Goal: Task Accomplishment & Management: Manage account settings

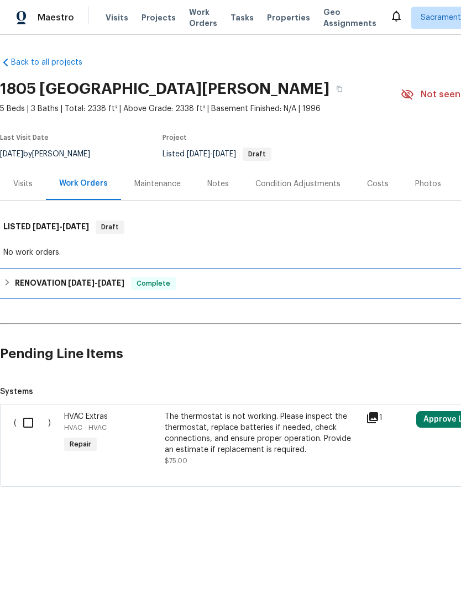
click at [50, 280] on h6 "RENOVATION 8/19/25 - 9/1/25" at bounding box center [69, 283] width 109 height 13
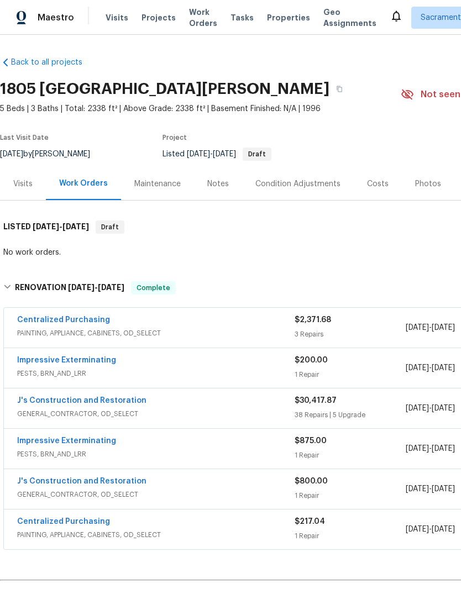
click at [376, 189] on div "Costs" at bounding box center [378, 183] width 22 height 11
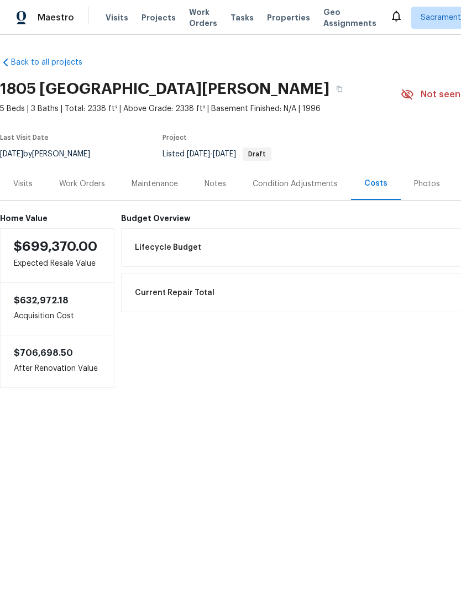
click at [186, 246] on span "Lifecycle Budget" at bounding box center [168, 247] width 66 height 11
click at [70, 175] on div "Work Orders" at bounding box center [82, 183] width 72 height 33
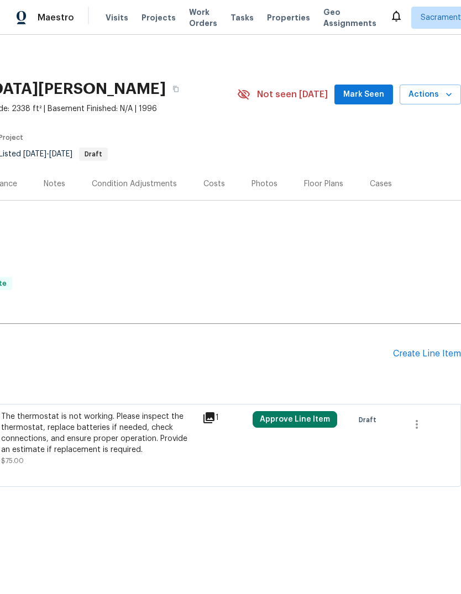
scroll to position [0, 163]
click at [361, 348] on h2 "Pending Line Items" at bounding box center [115, 353] width 556 height 51
click at [419, 419] on icon "button" at bounding box center [416, 423] width 13 height 13
click at [427, 426] on li "Cancel" at bounding box center [424, 424] width 43 height 18
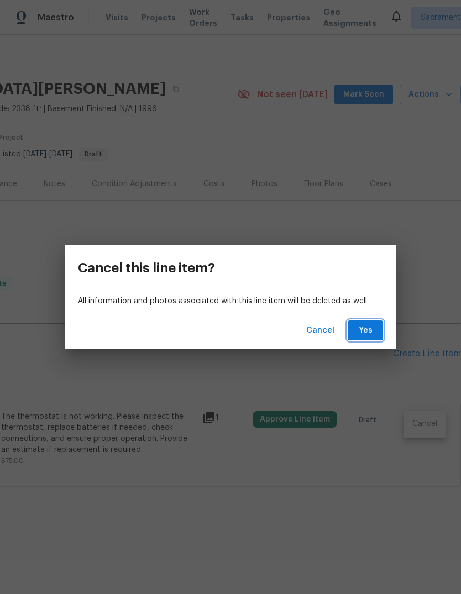
click at [373, 329] on span "Yes" at bounding box center [365, 331] width 18 height 14
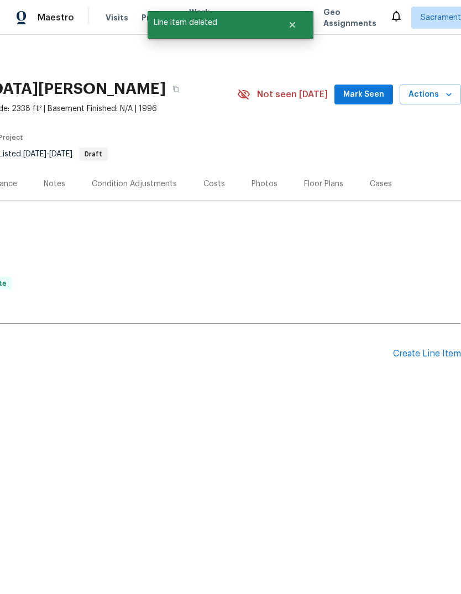
click at [415, 356] on div "Create Line Item" at bounding box center [427, 353] width 68 height 10
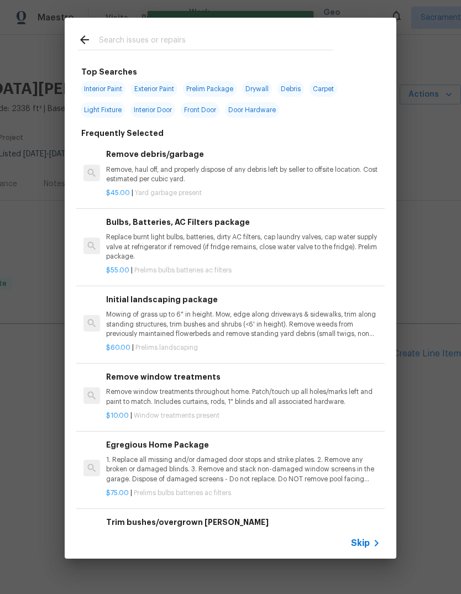
click at [147, 43] on input "text" at bounding box center [216, 41] width 234 height 17
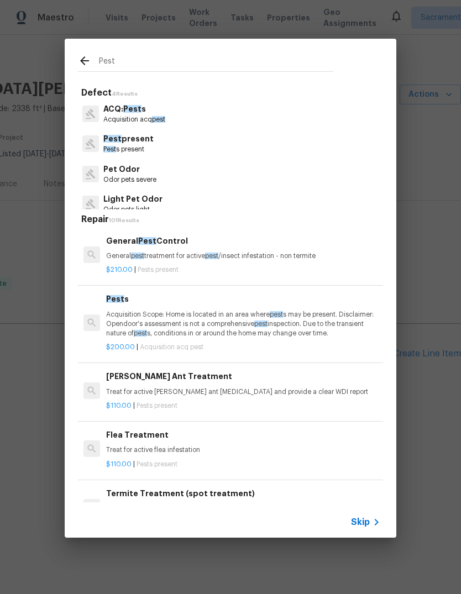
type input "Pest"
click at [161, 146] on div "Pest present Pest s present" at bounding box center [230, 144] width 305 height 30
click at [124, 150] on p "Pest s present" at bounding box center [128, 149] width 50 height 9
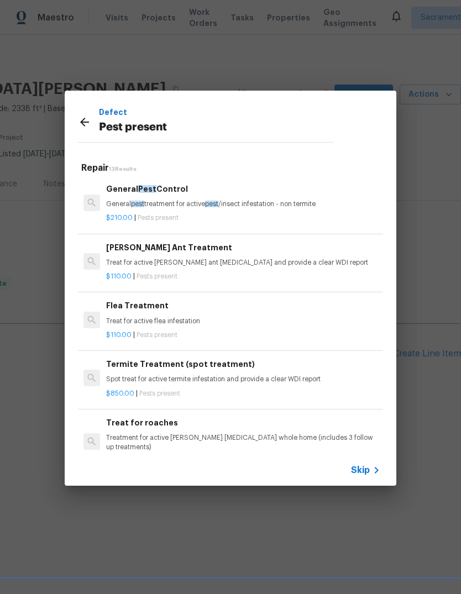
scroll to position [0, 0]
click at [184, 200] on p "General pest treatment for active pest /insect infestation - non termite" at bounding box center [243, 203] width 274 height 9
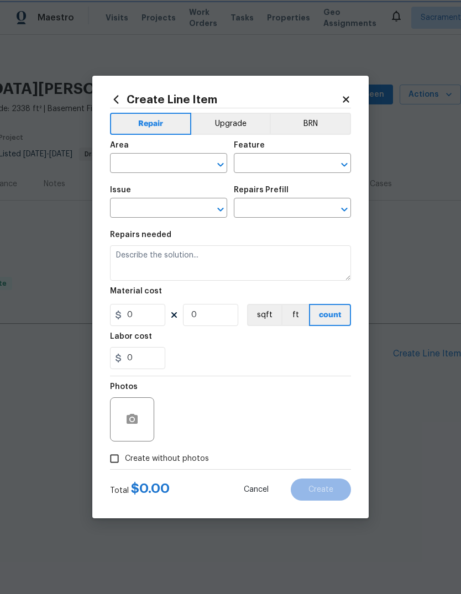
type input "Pests"
type input "Pest present"
type input "General Pest Control $210.00"
type textarea "General pest treatment for active pest/insect infestation - non termite"
type input "210"
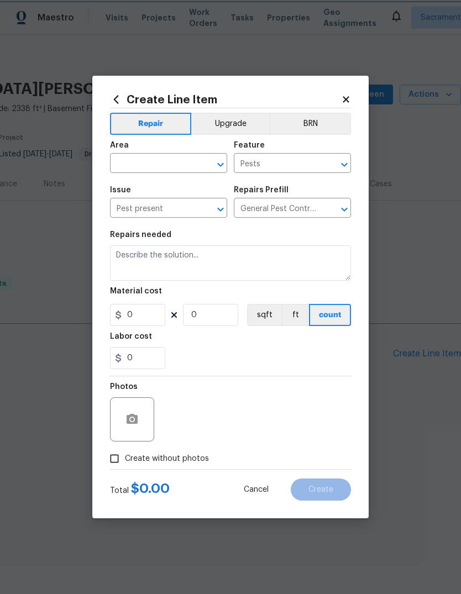
type input "1"
click at [166, 161] on input "text" at bounding box center [153, 164] width 86 height 17
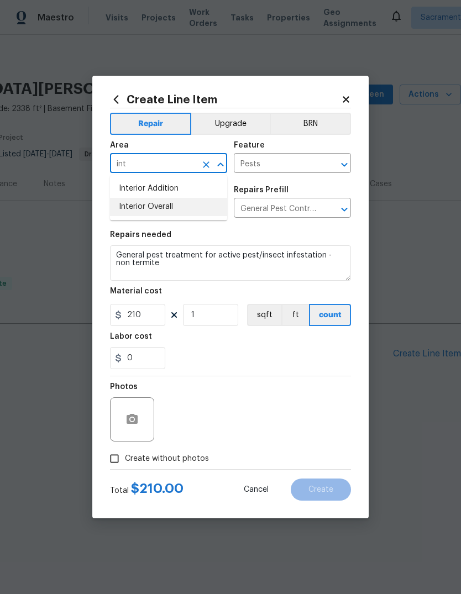
click at [166, 208] on li "Interior Overall" at bounding box center [168, 207] width 117 height 18
type input "Interior Overall"
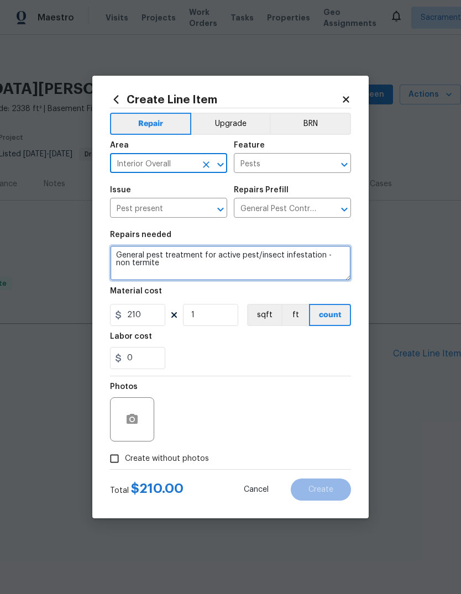
click at [179, 272] on textarea "General pest treatment for active pest/insect infestation - non termite" at bounding box center [230, 262] width 241 height 35
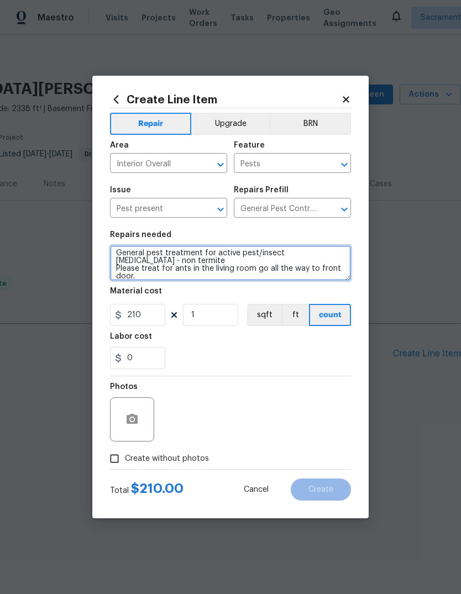
scroll to position [2, 0]
type textarea "General pest treatment for active pest/insect infestation - non termite Please …"
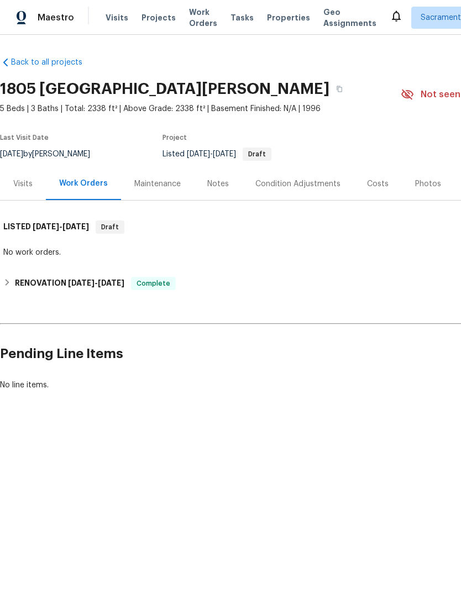
click at [414, 466] on html "Maestro Visits Projects Work Orders Tasks Properties Geo Assignments [GEOGRAPHI…" at bounding box center [230, 233] width 461 height 466
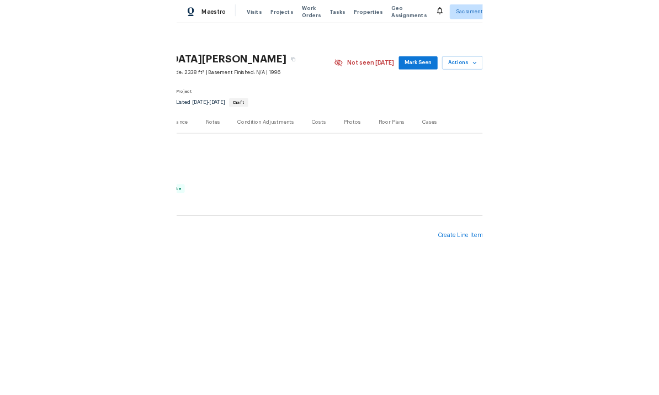
scroll to position [0, 163]
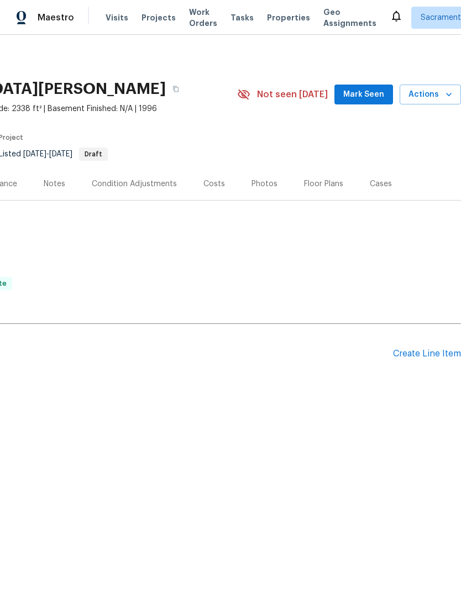
click at [432, 353] on div "Create Line Item" at bounding box center [427, 353] width 68 height 10
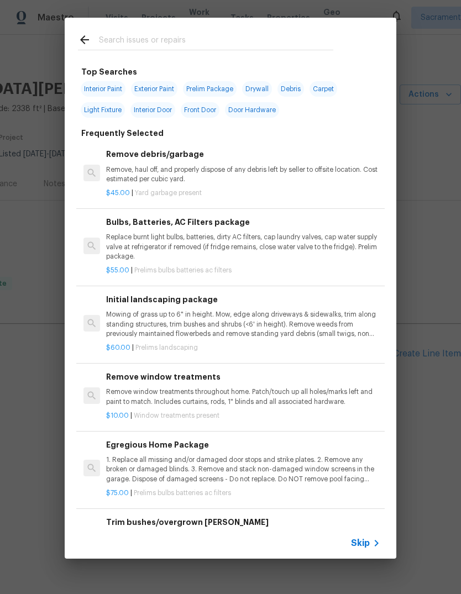
click at [173, 40] on input "text" at bounding box center [216, 41] width 234 height 17
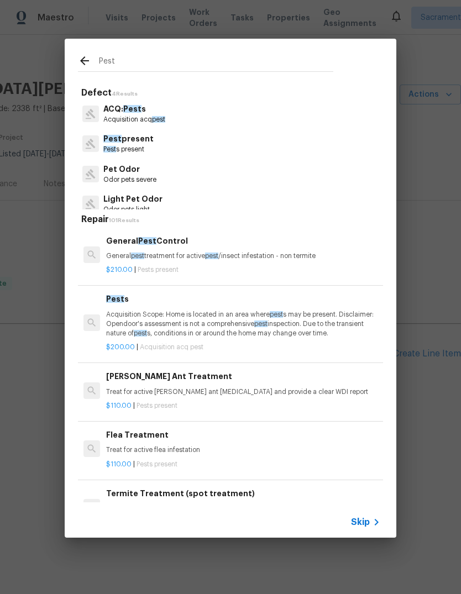
type input "Pest"
click at [166, 142] on div "Pest present Pest s present" at bounding box center [230, 144] width 305 height 30
click at [165, 142] on div "Pest present Pest s present" at bounding box center [230, 144] width 305 height 30
click at [150, 138] on p "Pest present" at bounding box center [128, 139] width 50 height 12
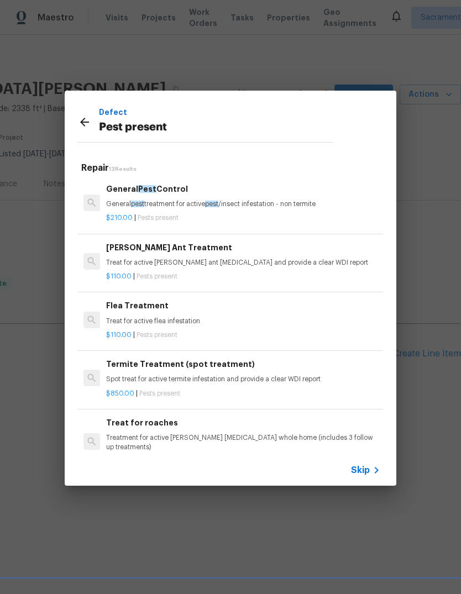
click at [199, 211] on div "$210.00 | Pests present" at bounding box center [243, 216] width 274 height 14
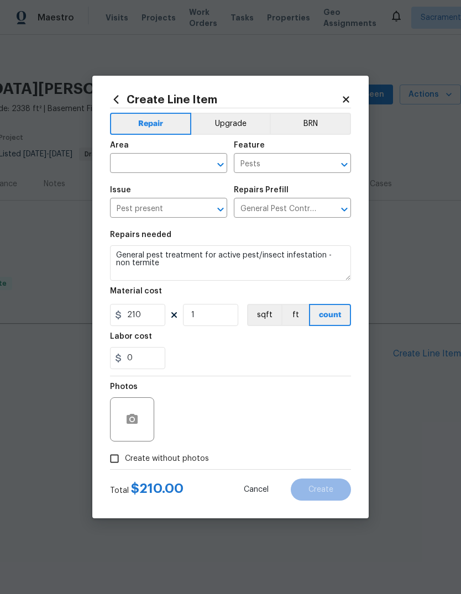
click at [192, 172] on input "text" at bounding box center [153, 164] width 86 height 17
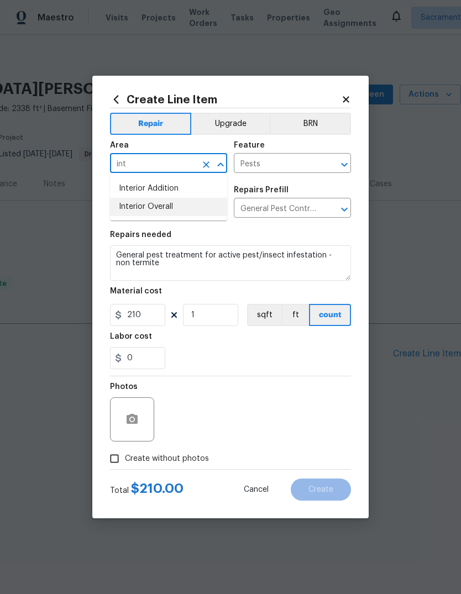
click at [177, 202] on li "Interior Overall" at bounding box center [168, 207] width 117 height 18
type input "Interior Overall"
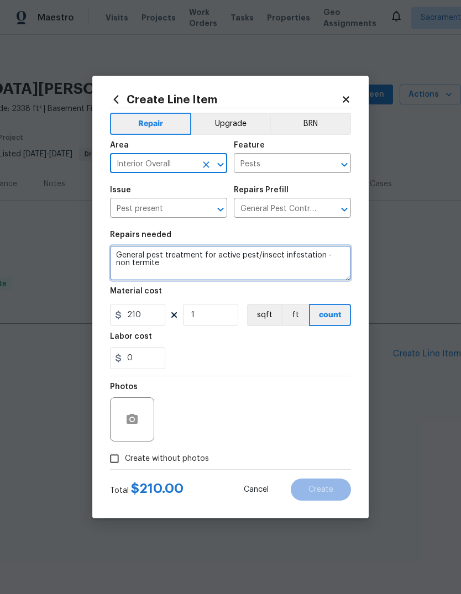
click at [187, 273] on textarea "General pest treatment for active pest/insect infestation - non termite" at bounding box center [230, 262] width 241 height 35
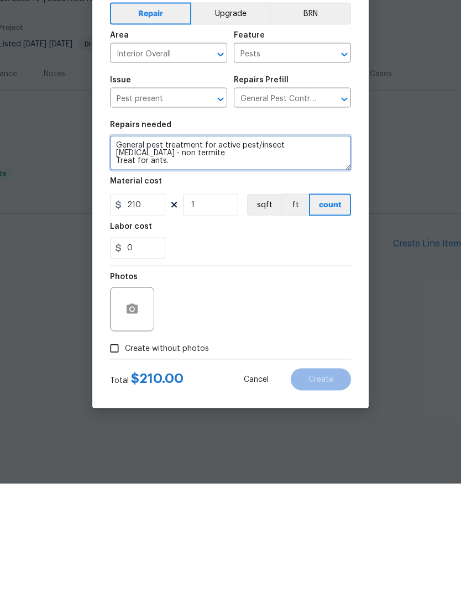
type textarea "General pest treatment for active pest/insect infestation - non termite Treat f…"
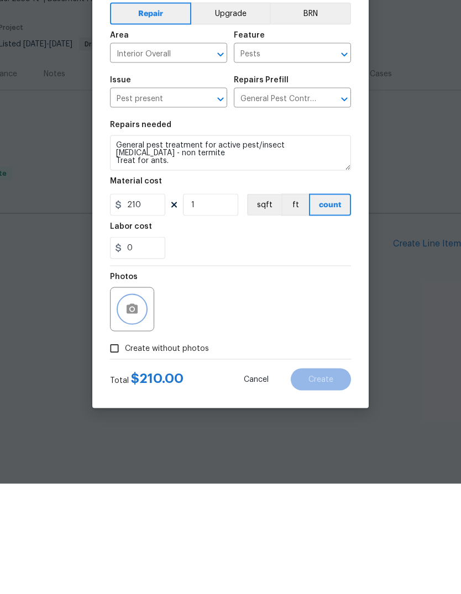
click at [140, 406] on button "button" at bounding box center [132, 419] width 27 height 27
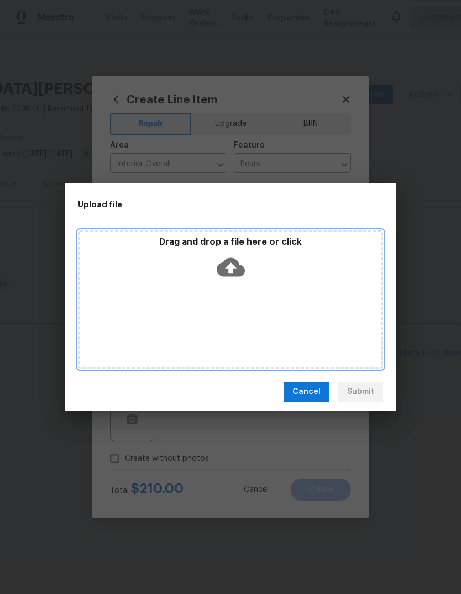
click at [231, 271] on icon at bounding box center [230, 267] width 28 height 28
click at [239, 268] on icon at bounding box center [230, 266] width 28 height 19
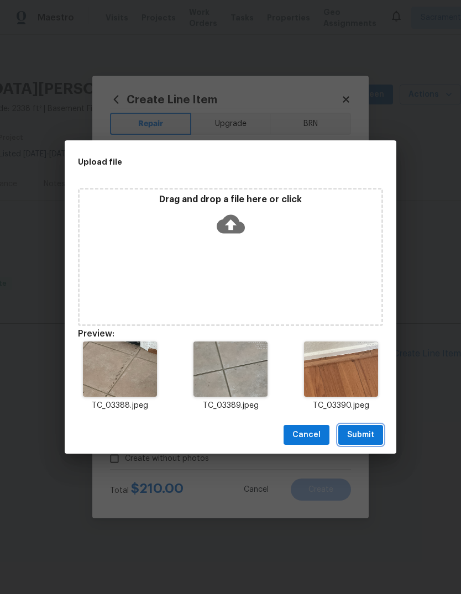
click at [374, 436] on button "Submit" at bounding box center [360, 435] width 45 height 20
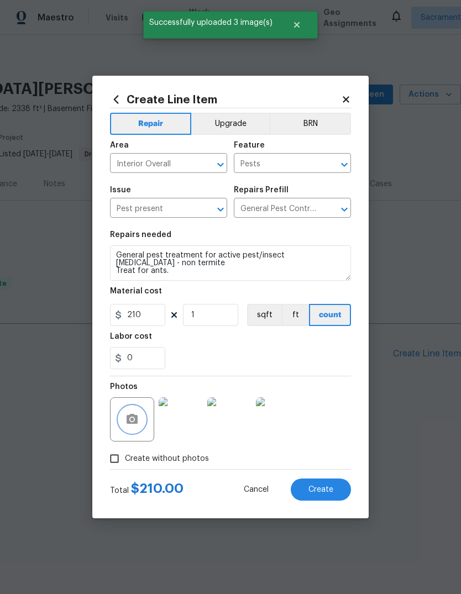
scroll to position [0, 0]
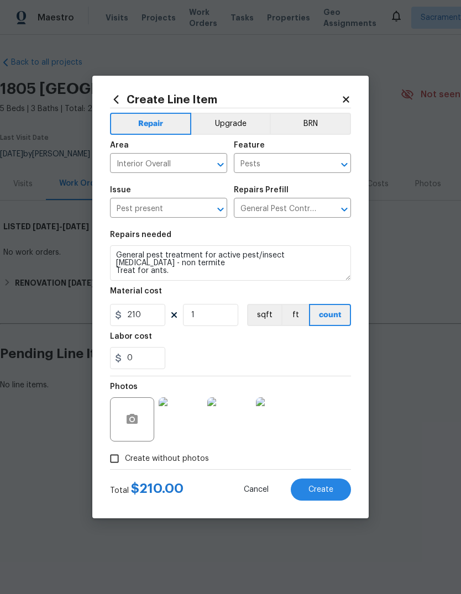
click at [330, 495] on button "Create" at bounding box center [320, 489] width 60 height 22
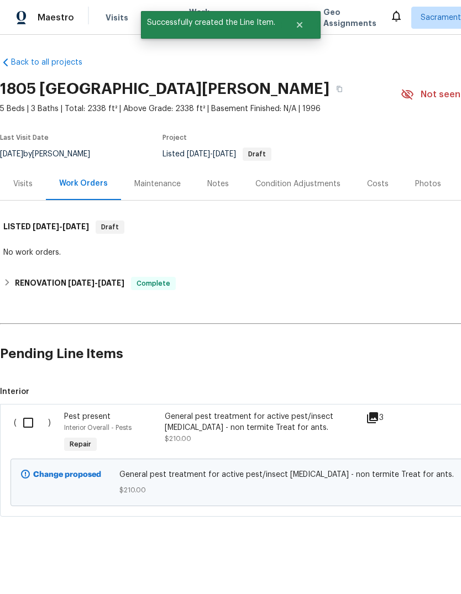
click at [24, 412] on input "checkbox" at bounding box center [32, 422] width 31 height 23
click at [403, 563] on span "Create Work Order" at bounding box center [397, 566] width 73 height 14
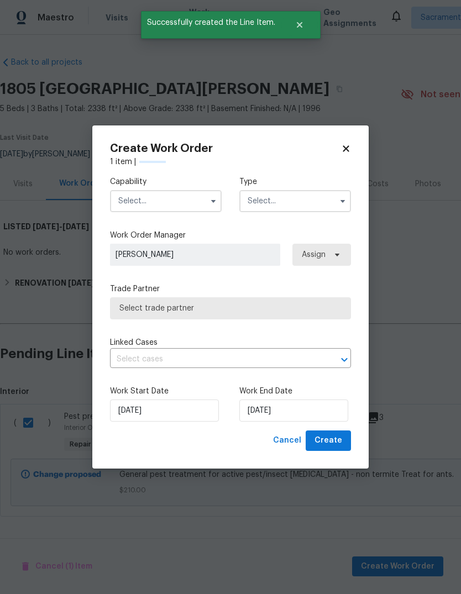
checkbox input "false"
click at [184, 199] on input "text" at bounding box center [166, 201] width 112 height 22
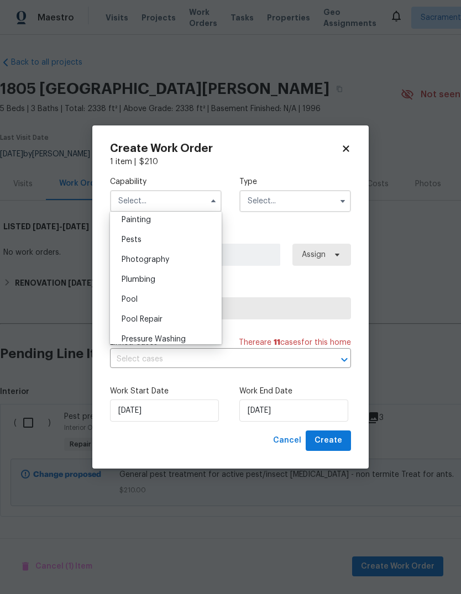
scroll to position [918, 0]
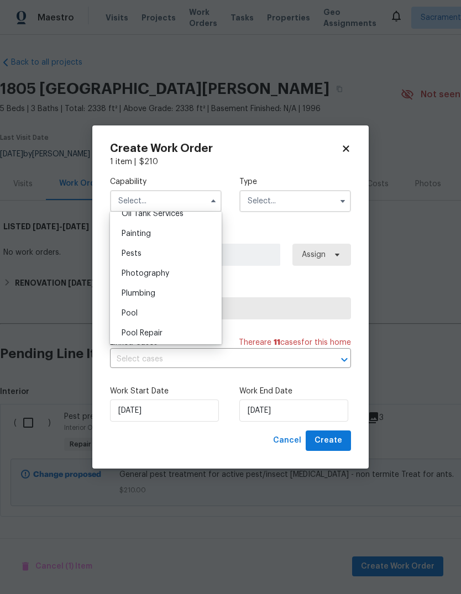
click at [156, 257] on div "Pests" at bounding box center [166, 254] width 106 height 20
type input "Pests"
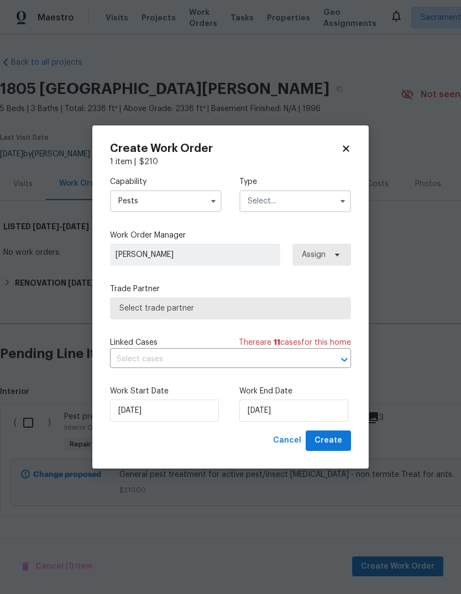
click at [309, 203] on input "text" at bounding box center [295, 201] width 112 height 22
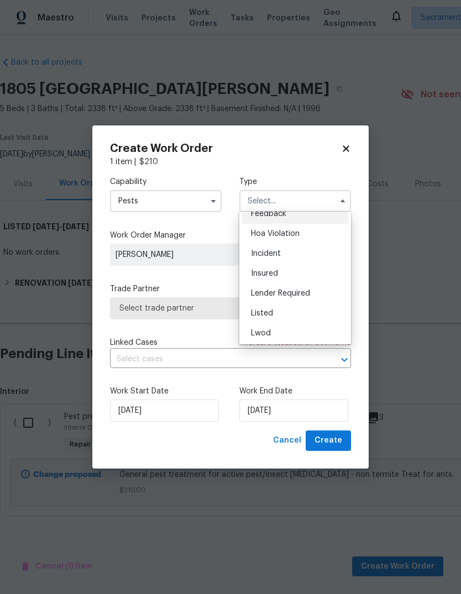
scroll to position [25, 0]
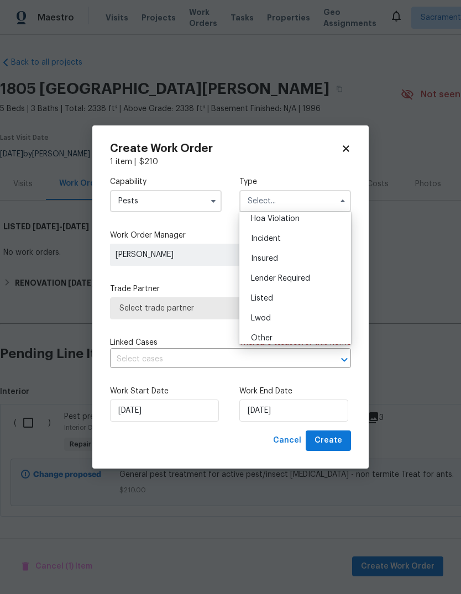
click at [302, 304] on div "Listed" at bounding box center [295, 298] width 106 height 20
type input "Listed"
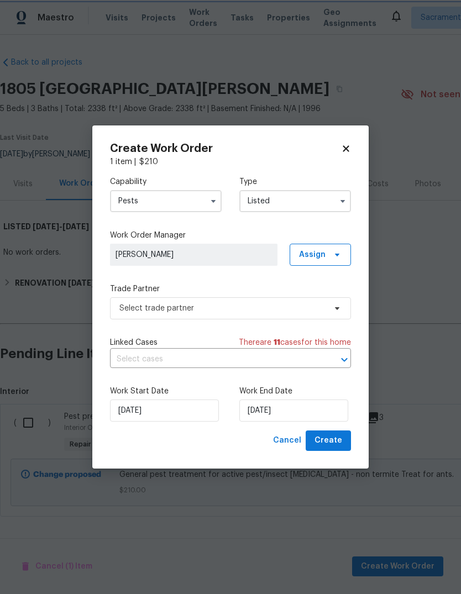
scroll to position [0, 0]
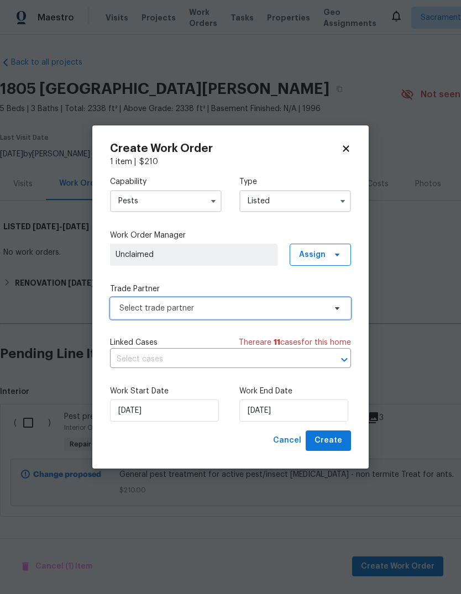
click at [292, 316] on span "Select trade partner" at bounding box center [230, 308] width 241 height 22
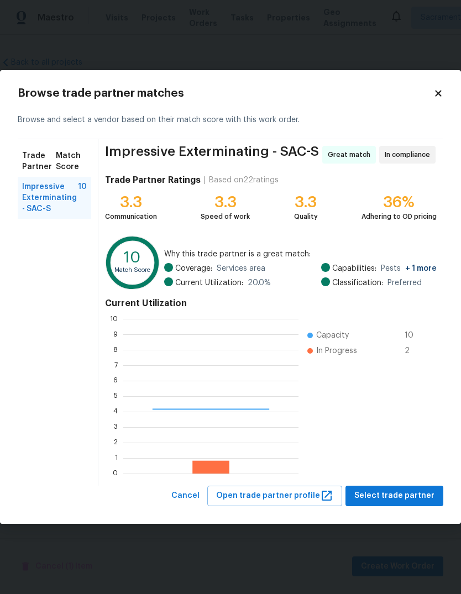
scroll to position [155, 175]
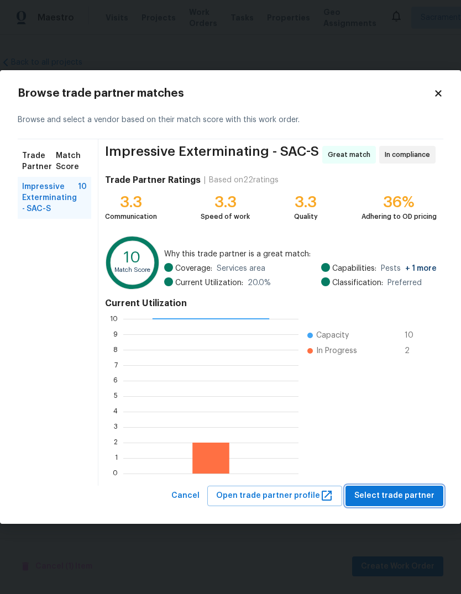
click at [409, 496] on span "Select trade partner" at bounding box center [394, 496] width 80 height 14
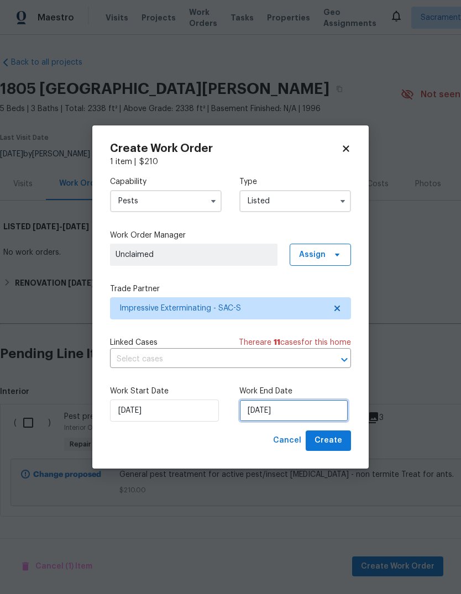
click at [309, 408] on input "[DATE]" at bounding box center [293, 410] width 109 height 22
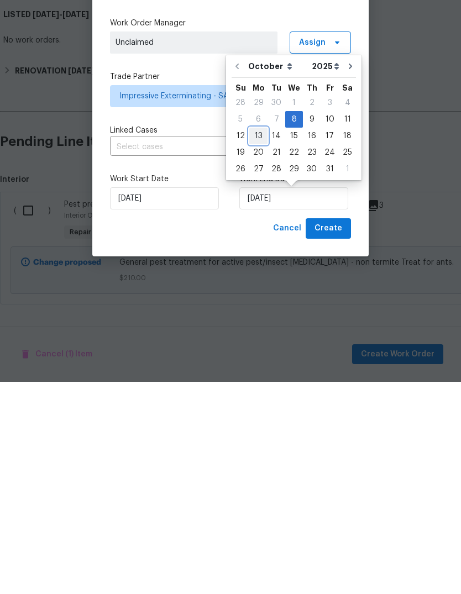
click at [256, 340] on div "13" at bounding box center [258, 347] width 18 height 15
type input "10/13/2025"
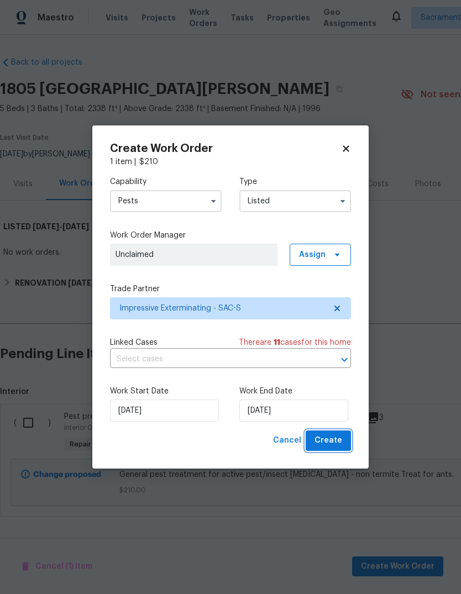
click at [339, 437] on span "Create" at bounding box center [328, 440] width 28 height 14
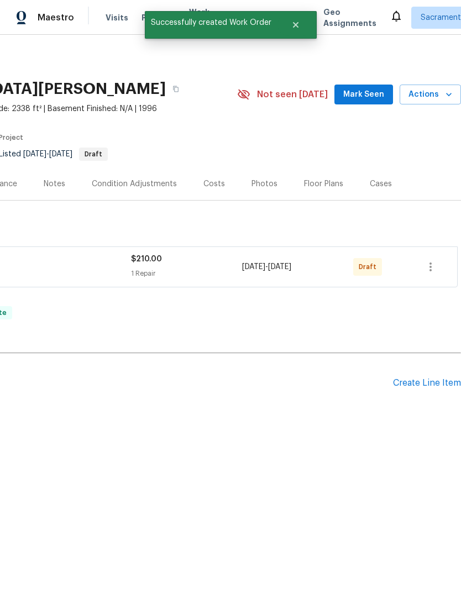
scroll to position [0, 163]
click at [434, 271] on icon "button" at bounding box center [430, 266] width 13 height 13
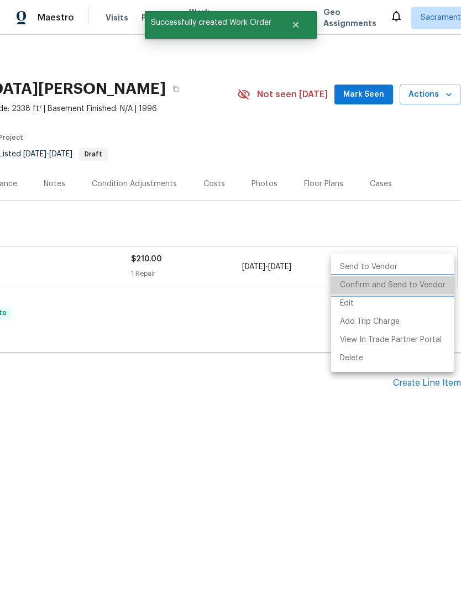
click at [399, 288] on li "Confirm and Send to Vendor" at bounding box center [392, 285] width 123 height 18
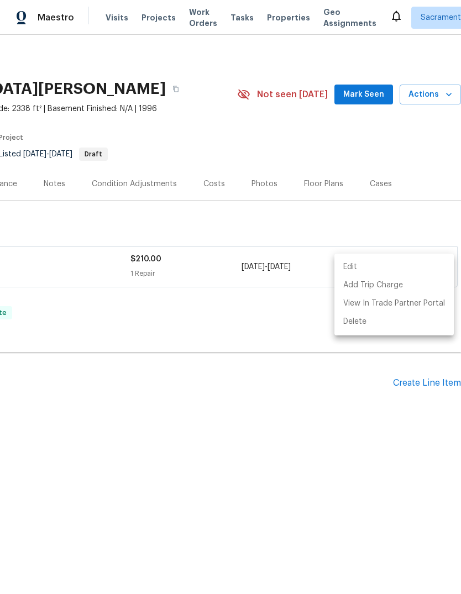
click at [342, 484] on div at bounding box center [230, 297] width 461 height 594
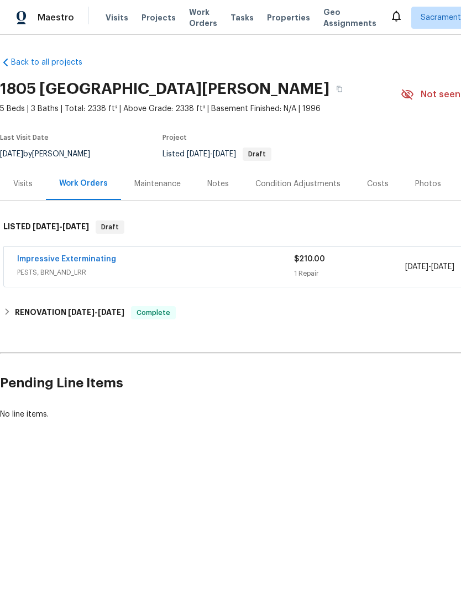
scroll to position [0, 0]
click at [216, 186] on div "Notes" at bounding box center [218, 183] width 22 height 11
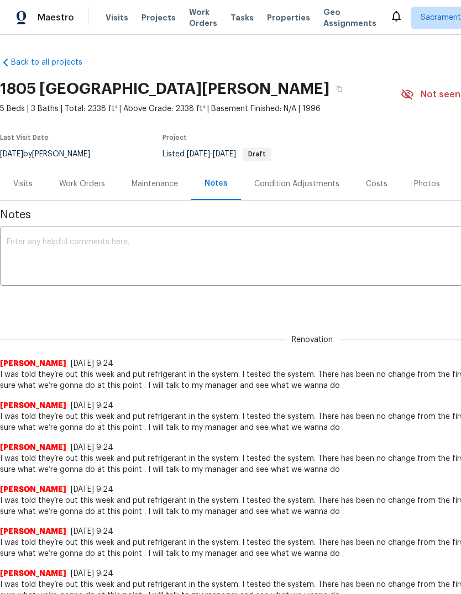
click at [39, 238] on textarea at bounding box center [312, 257] width 611 height 39
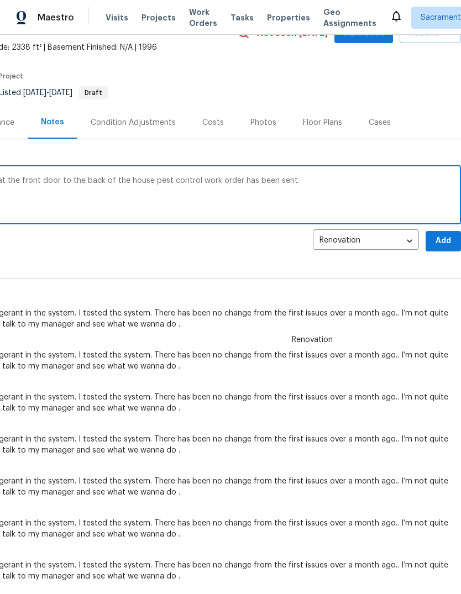
scroll to position [61, 163]
type textarea "Found active ants in the living room room at the front door to the back of the …"
click at [443, 245] on span "Add" at bounding box center [443, 241] width 18 height 14
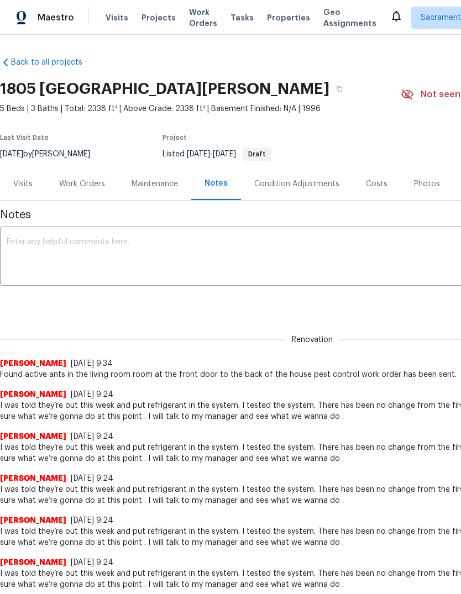
scroll to position [0, 0]
click at [151, 180] on div "Maintenance" at bounding box center [154, 183] width 46 height 11
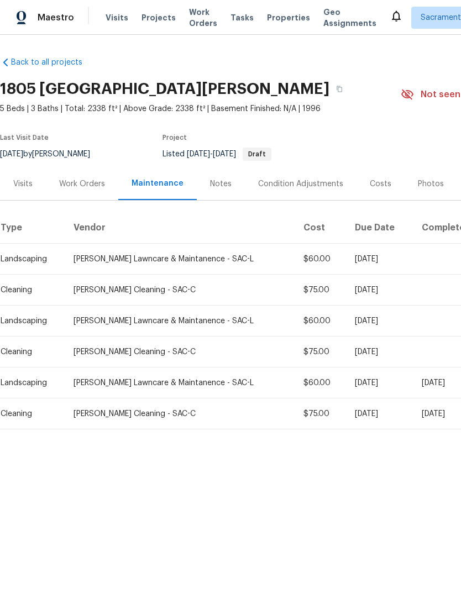
click at [224, 189] on div "Notes" at bounding box center [221, 183] width 22 height 11
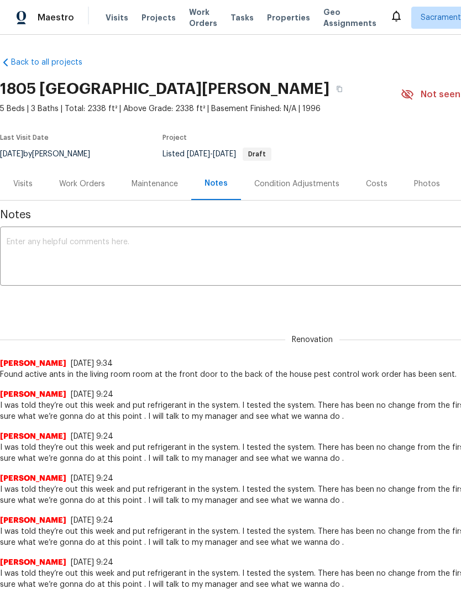
click at [80, 179] on div "Work Orders" at bounding box center [82, 183] width 46 height 11
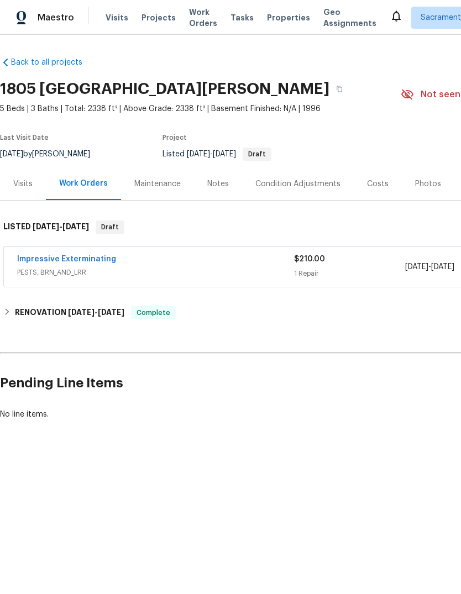
click at [38, 262] on link "Impressive Exterminating" at bounding box center [66, 259] width 99 height 8
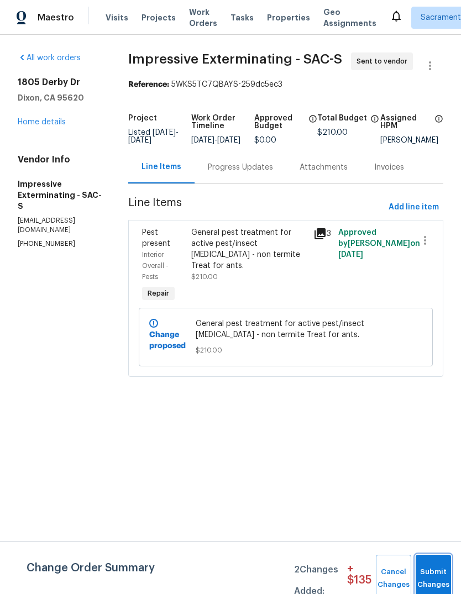
click at [427, 574] on button "Submit Changes" at bounding box center [432, 577] width 35 height 47
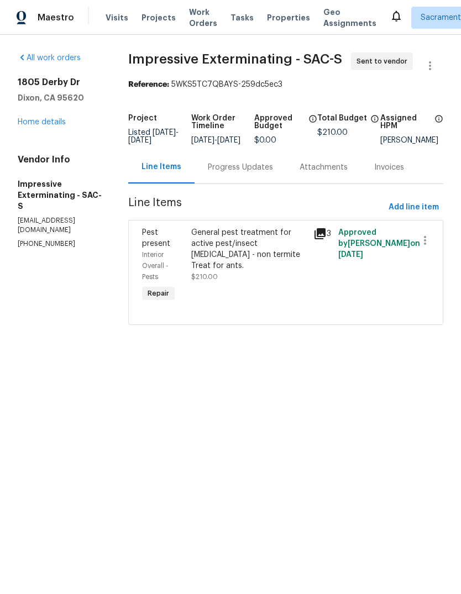
click at [257, 173] on div "Progress Updates" at bounding box center [240, 167] width 65 height 11
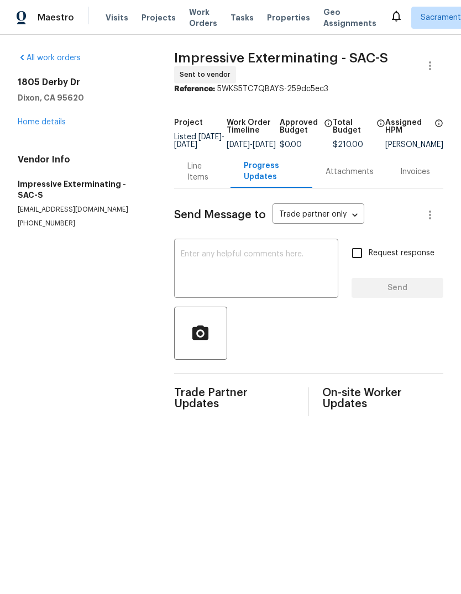
click at [204, 262] on textarea at bounding box center [256, 269] width 151 height 39
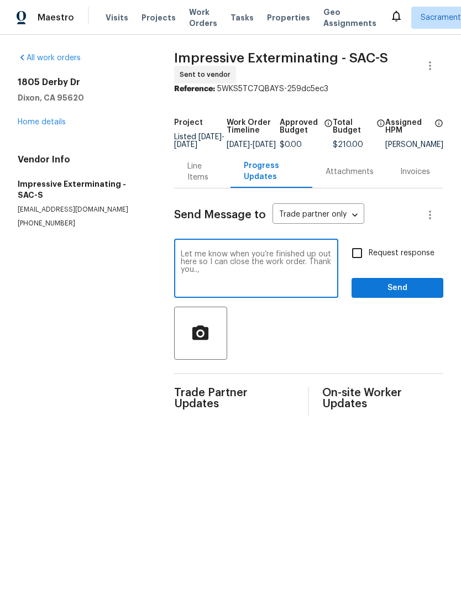
type textarea "Let me know when you’re finished up out here so I can close the work order. Tha…"
click at [363, 262] on input "Request response" at bounding box center [356, 252] width 23 height 23
checkbox input "true"
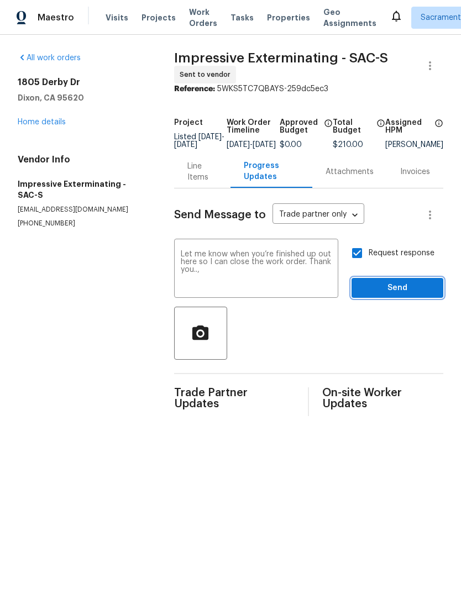
click at [395, 295] on span "Send" at bounding box center [397, 288] width 74 height 14
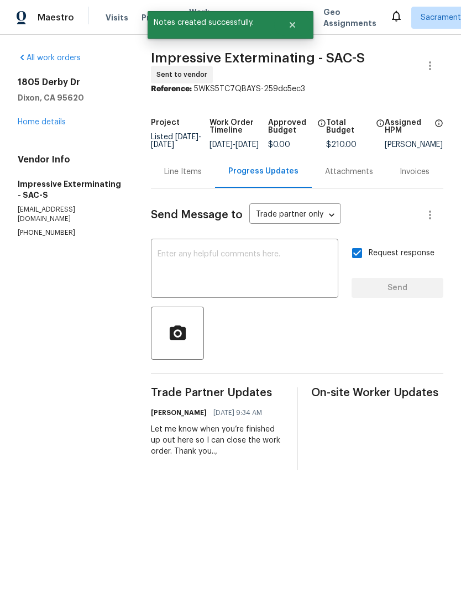
click at [33, 124] on link "Home details" at bounding box center [42, 122] width 48 height 8
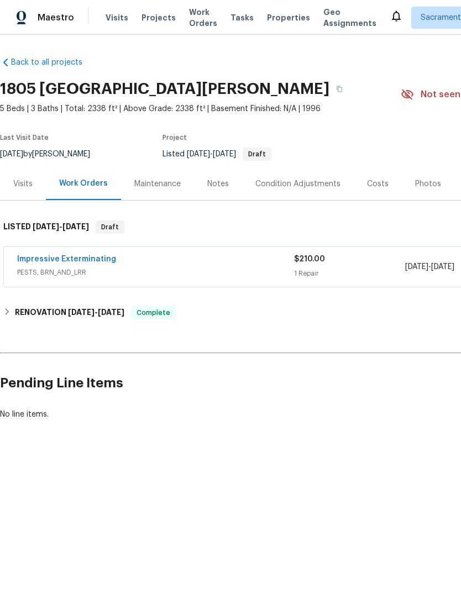
click at [327, 181] on div "Condition Adjustments" at bounding box center [297, 183] width 85 height 11
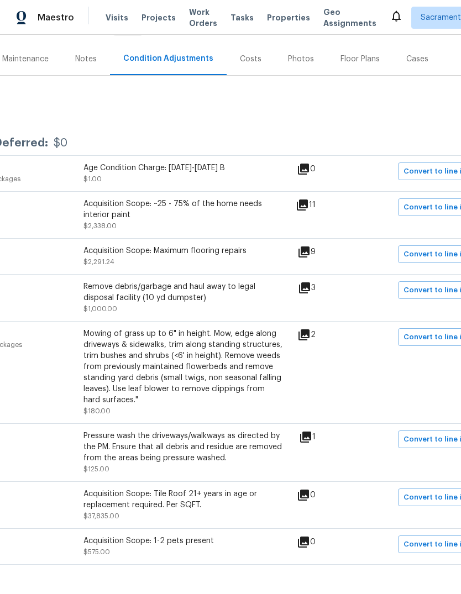
scroll to position [125, 131]
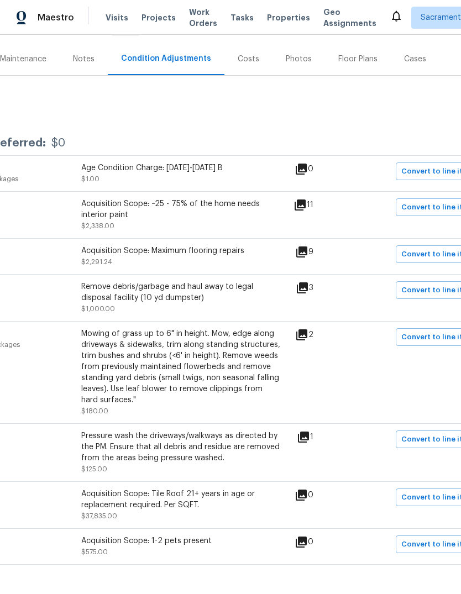
click at [308, 288] on icon at bounding box center [302, 287] width 11 height 11
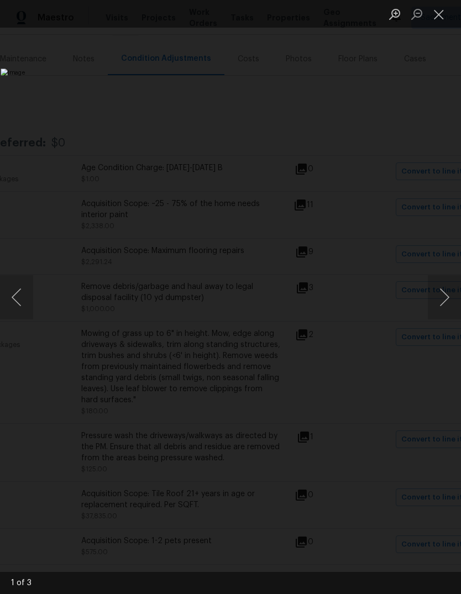
click at [448, 292] on button "Next image" at bounding box center [443, 297] width 33 height 44
click at [442, 298] on button "Next image" at bounding box center [443, 297] width 33 height 44
click at [446, 299] on button "Next image" at bounding box center [443, 297] width 33 height 44
click at [443, 303] on button "Next image" at bounding box center [443, 297] width 33 height 44
click at [438, 10] on button "Close lightbox" at bounding box center [438, 13] width 22 height 19
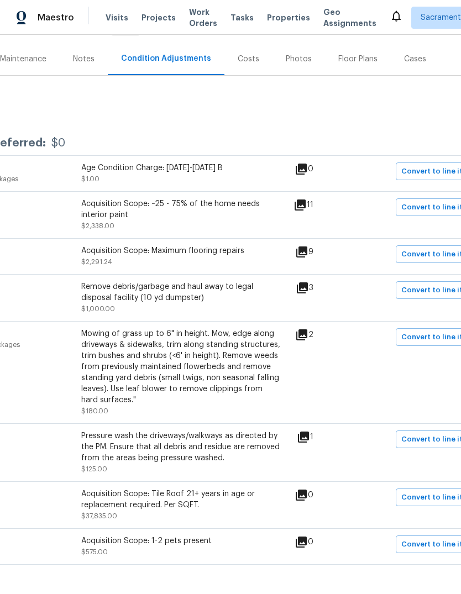
click at [249, 62] on div "Costs" at bounding box center [248, 59] width 22 height 11
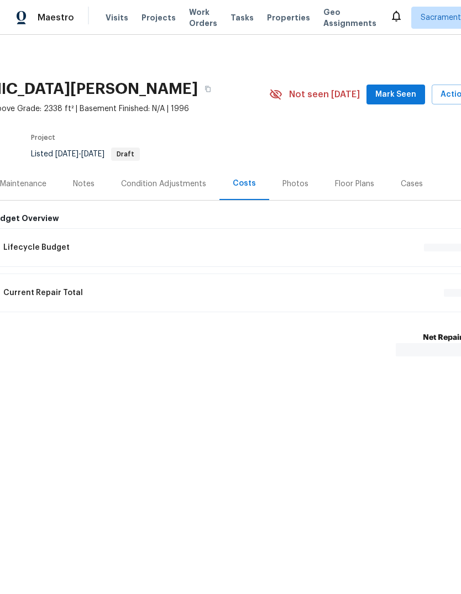
scroll to position [0, 131]
click at [52, 238] on div "Lifecycle Budget $14,547.82" at bounding box center [241, 247] width 489 height 24
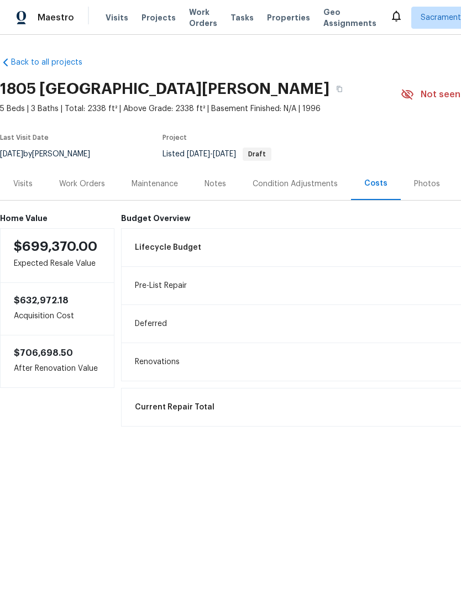
scroll to position [0, 0]
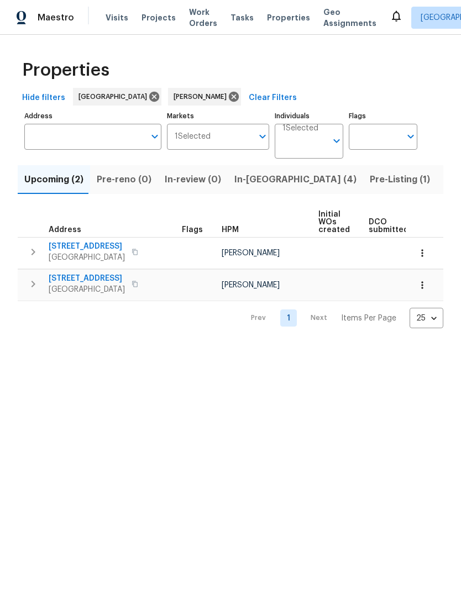
click at [443, 177] on span "Listed (11)" at bounding box center [465, 179] width 44 height 15
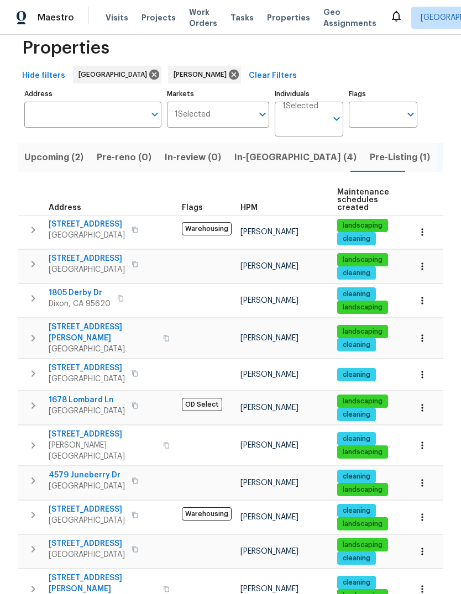
scroll to position [22, 0]
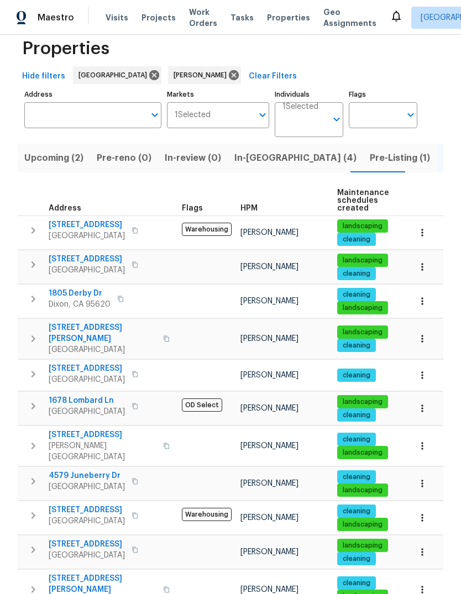
click at [102, 260] on span "9387 Bennoel Way" at bounding box center [87, 258] width 76 height 11
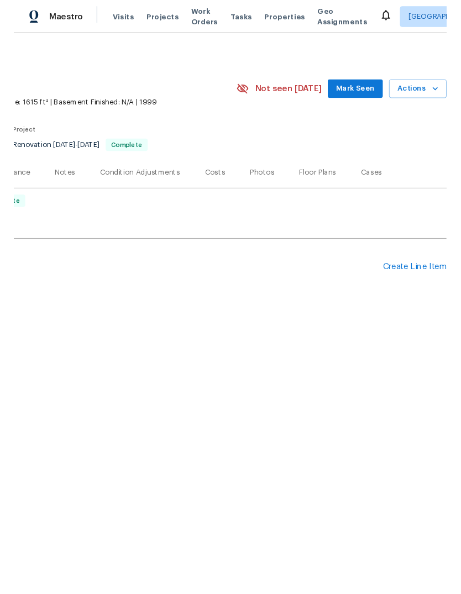
scroll to position [0, 163]
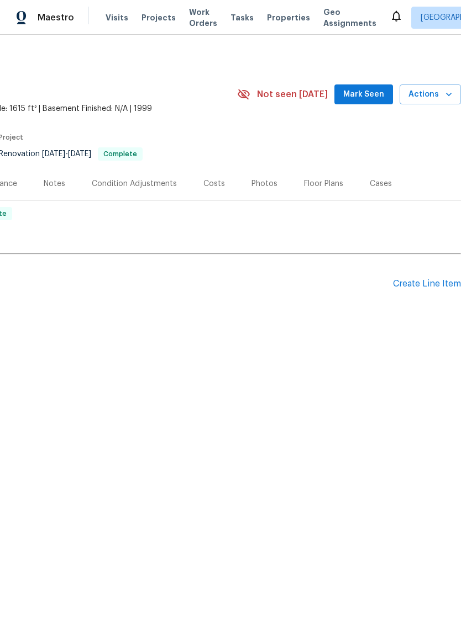
click at [420, 286] on div "Create Line Item" at bounding box center [427, 284] width 68 height 10
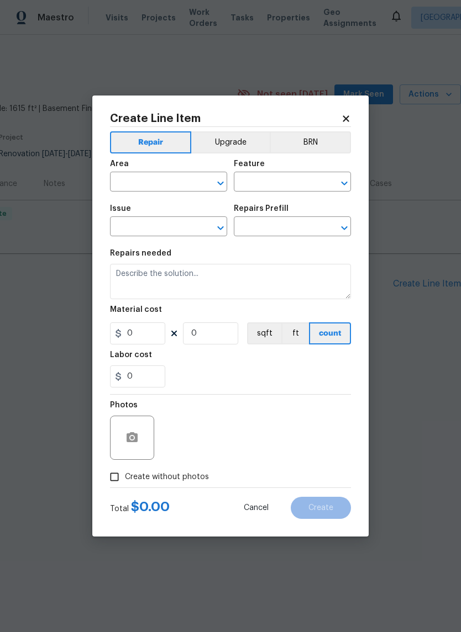
click at [185, 182] on input "text" at bounding box center [153, 182] width 86 height 17
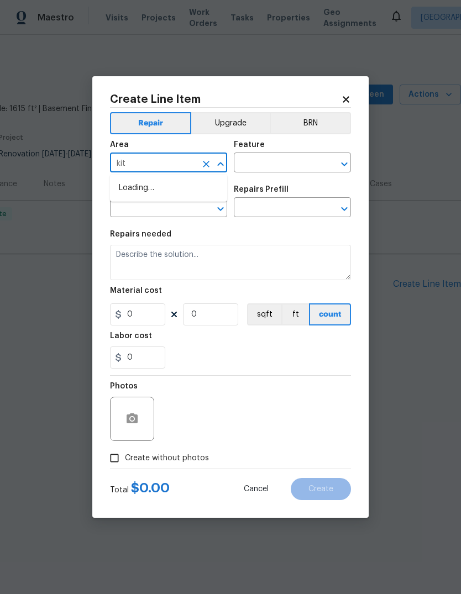
type input "kith"
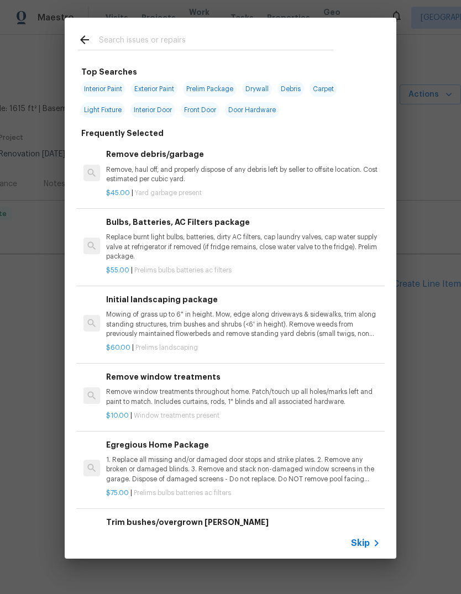
click at [152, 40] on input "text" at bounding box center [216, 41] width 234 height 17
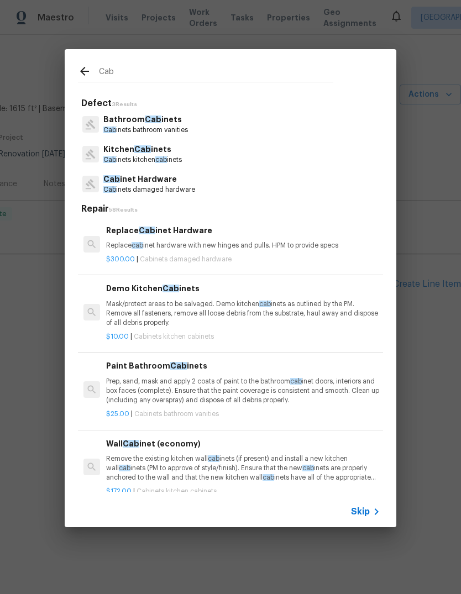
type input "Cab"
click at [193, 155] on div "Kitchen Cab inets Cab inets kitchen cab inets" at bounding box center [230, 154] width 305 height 30
click at [197, 156] on div "Kitchen Cab inets Cab inets kitchen cab inets" at bounding box center [230, 154] width 305 height 30
click at [163, 155] on p "Cab inets kitchen cab inets" at bounding box center [142, 159] width 78 height 9
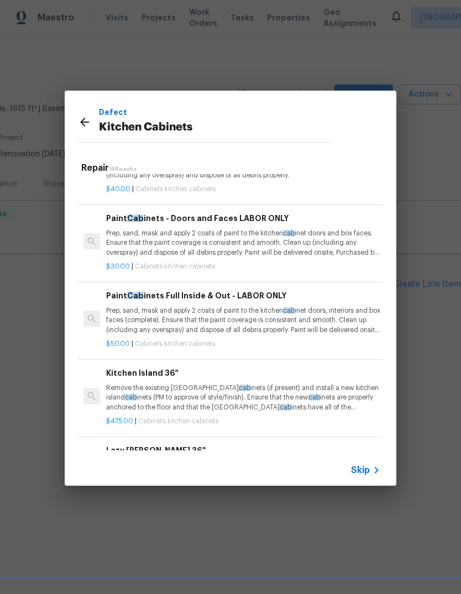
scroll to position [889, 0]
click at [280, 316] on p "Prep, sand, mask and apply 2 coats of paint to the kitchen cab inet doors, inte…" at bounding box center [243, 320] width 274 height 28
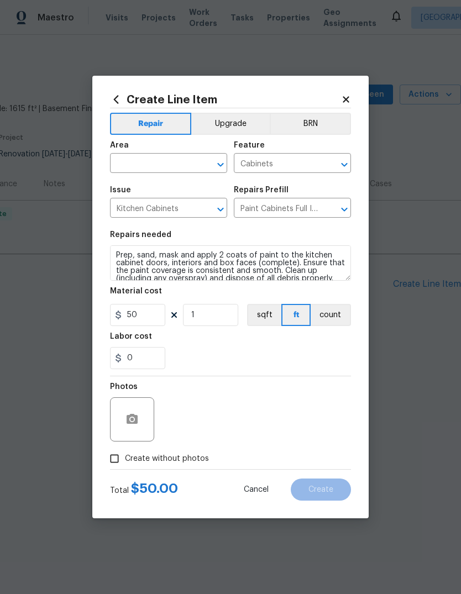
click at [142, 165] on input "text" at bounding box center [153, 164] width 86 height 17
type input "k"
click at [137, 187] on li "Kitchen" at bounding box center [168, 188] width 117 height 18
type input "Kitchen"
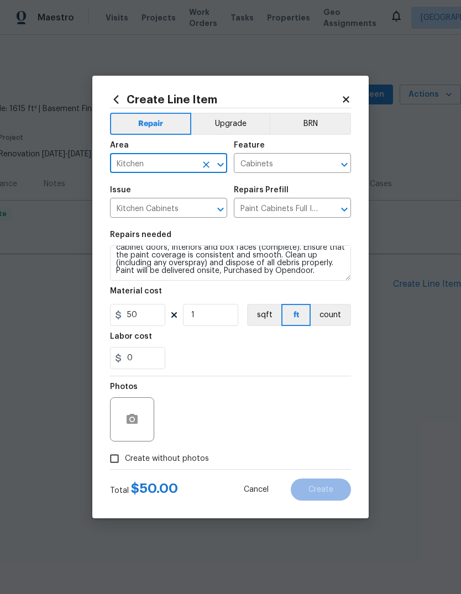
scroll to position [15, 0]
click at [329, 279] on textarea "Prep, sand, mask and apply 2 coats of paint to the kitchen cabinet doors, inter…" at bounding box center [230, 262] width 241 height 35
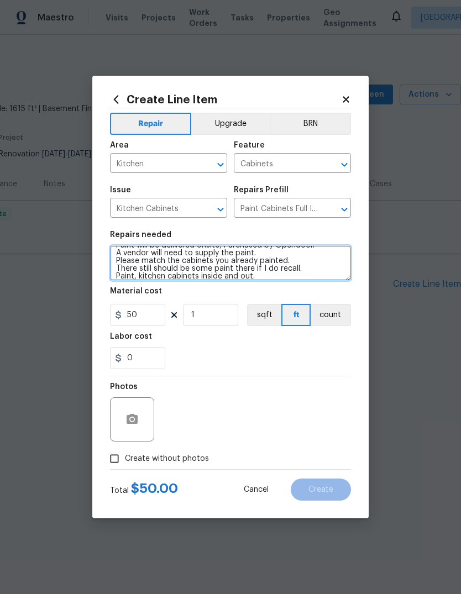
scroll to position [49, 0]
type textarea "Prep, sand, mask and apply 2 coats of paint to the kitchen cabinet doors, inter…"
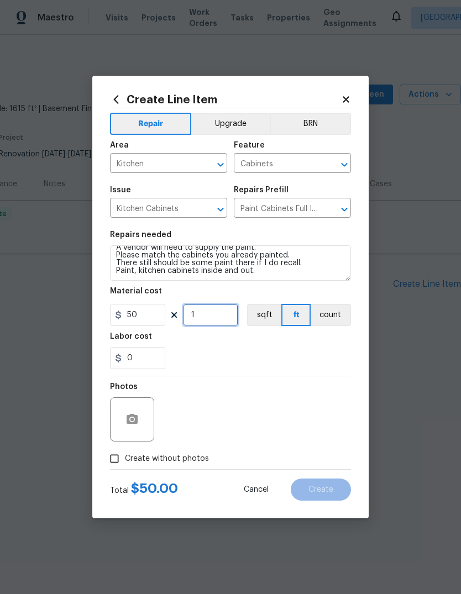
click at [218, 319] on input "1" at bounding box center [210, 315] width 55 height 22
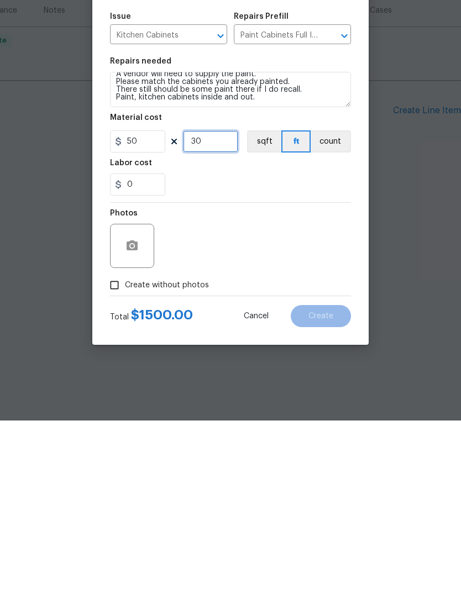
type input "30"
click at [128, 414] on icon "button" at bounding box center [131, 419] width 11 height 10
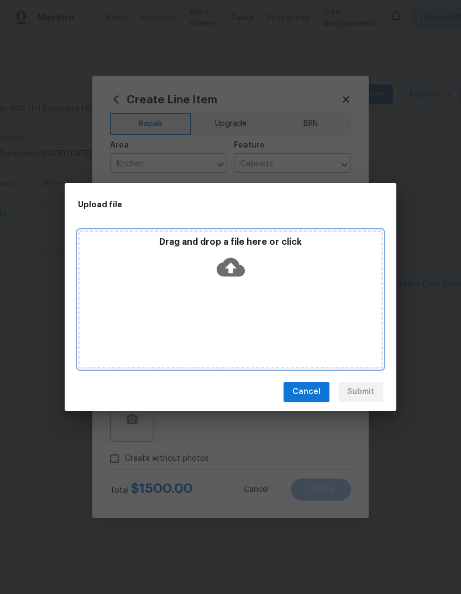
click at [232, 265] on icon at bounding box center [230, 267] width 28 height 28
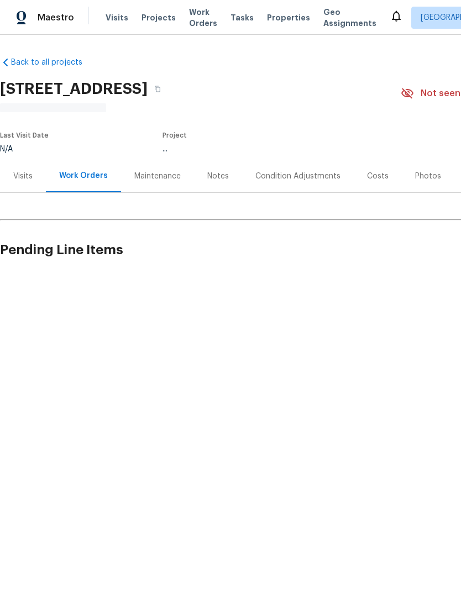
click at [82, 173] on div "Work Orders" at bounding box center [83, 175] width 49 height 11
click at [214, 171] on div "Notes" at bounding box center [218, 176] width 22 height 11
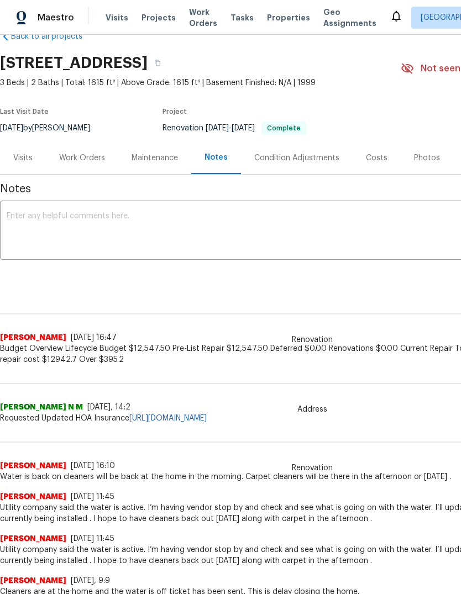
scroll to position [27, 0]
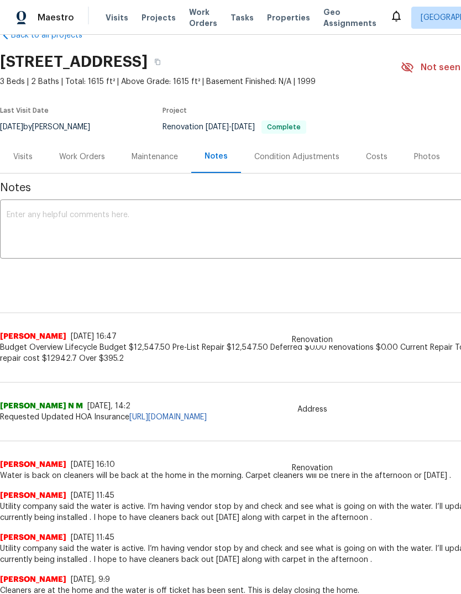
click at [92, 155] on div "Work Orders" at bounding box center [82, 156] width 46 height 11
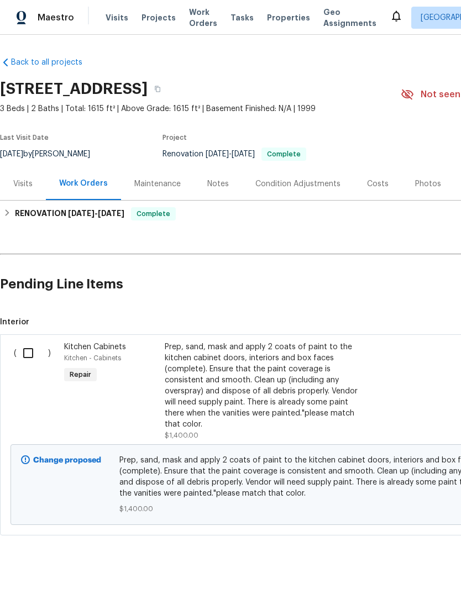
click at [23, 352] on input "checkbox" at bounding box center [32, 352] width 31 height 23
checkbox input "true"
click at [414, 562] on span "Create Work Order" at bounding box center [397, 566] width 73 height 14
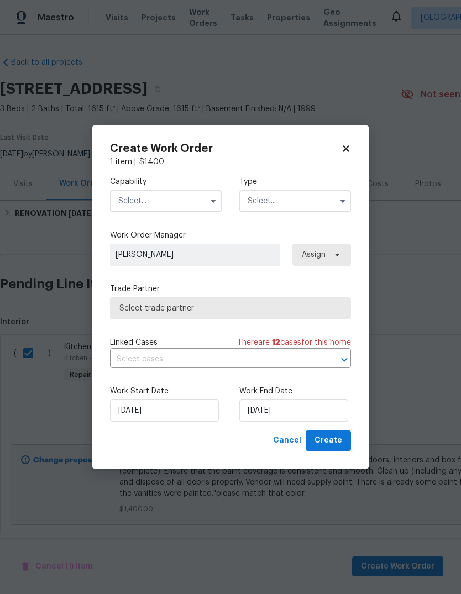
click at [195, 205] on input "text" at bounding box center [166, 201] width 112 height 22
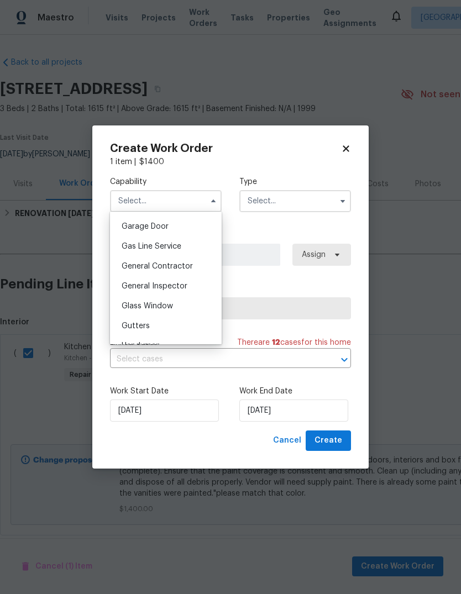
scroll to position [490, 0]
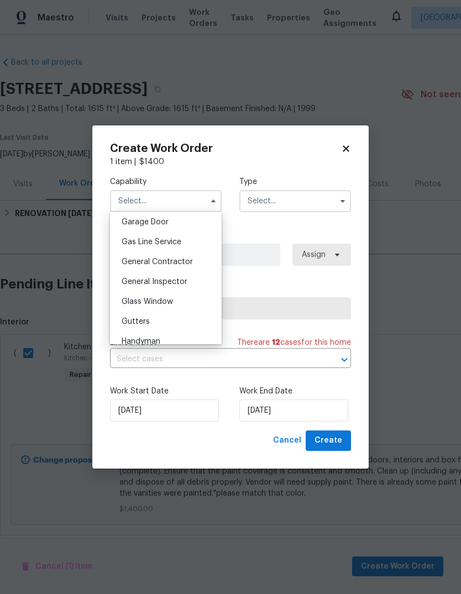
click at [189, 265] on span "General Contractor" at bounding box center [156, 262] width 71 height 8
type input "General Contractor"
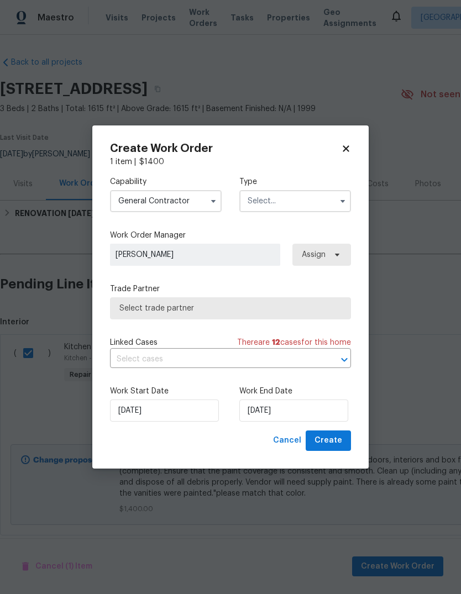
click at [315, 207] on input "text" at bounding box center [295, 201] width 112 height 22
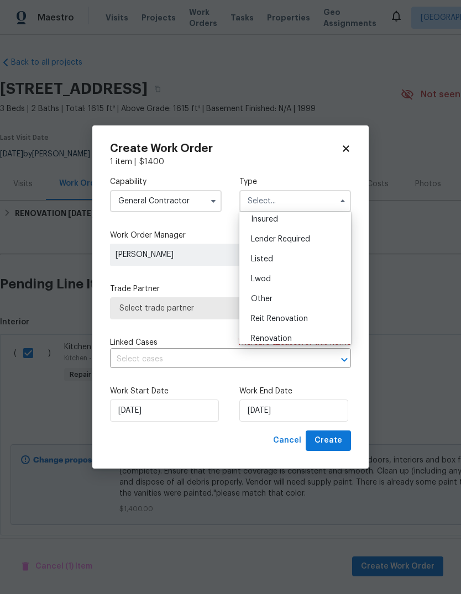
scroll to position [64, 0]
click at [297, 265] on div "Listed" at bounding box center [295, 260] width 106 height 20
type input "Listed"
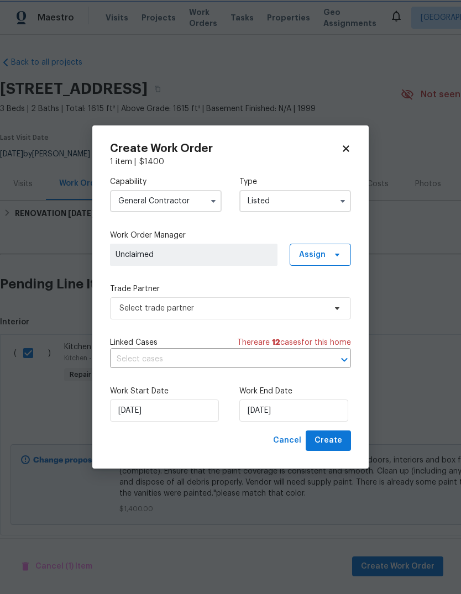
scroll to position [0, 0]
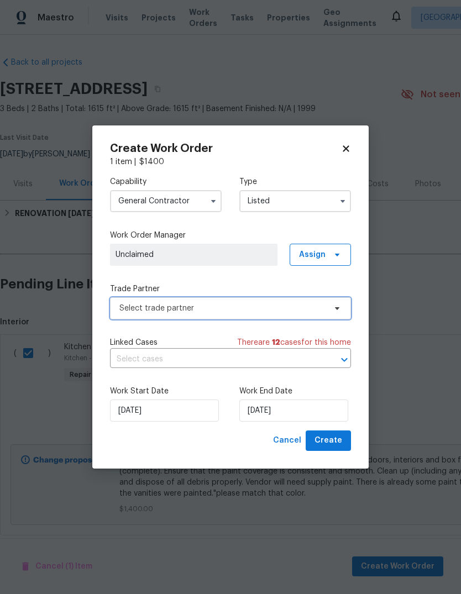
click at [271, 311] on span "Select trade partner" at bounding box center [222, 308] width 206 height 11
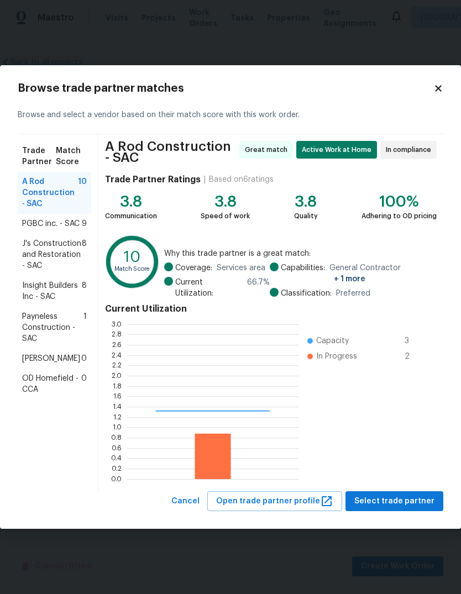
scroll to position [155, 171]
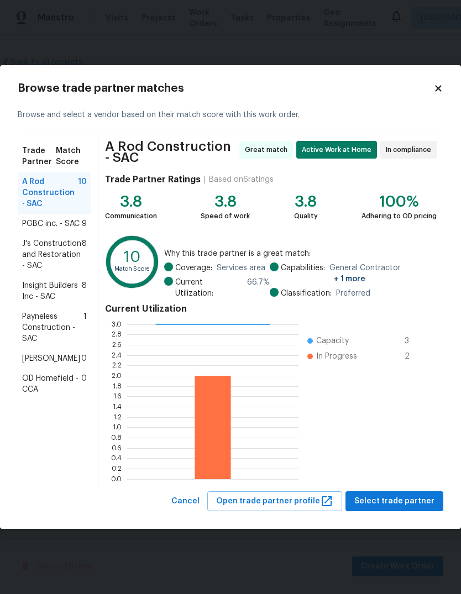
click at [33, 254] on span "J's Construction and Restoration - SAC" at bounding box center [52, 254] width 60 height 33
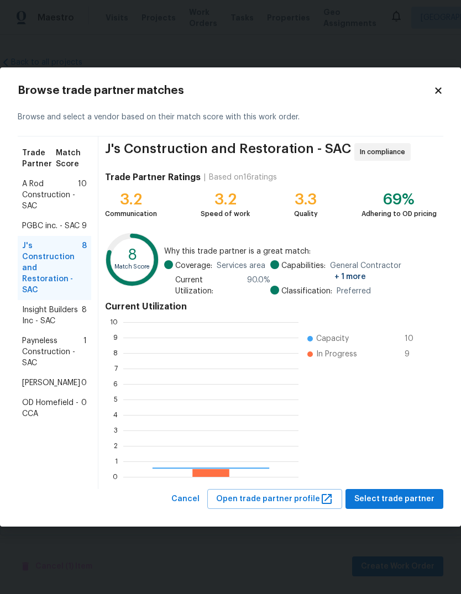
scroll to position [155, 175]
click at [410, 435] on ul "Capacity 10 In Progress 9" at bounding box center [364, 399] width 133 height 155
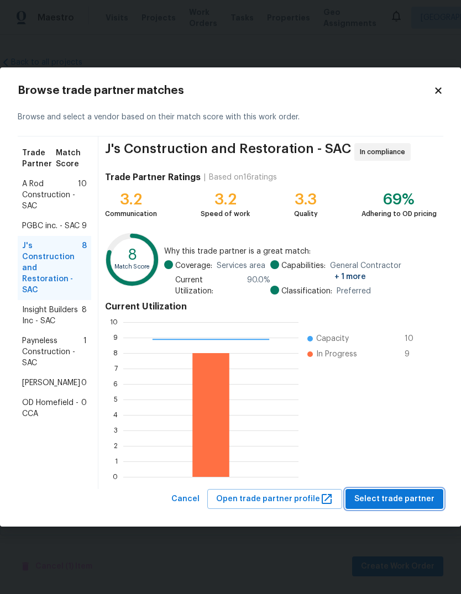
click at [404, 492] on span "Select trade partner" at bounding box center [394, 499] width 80 height 14
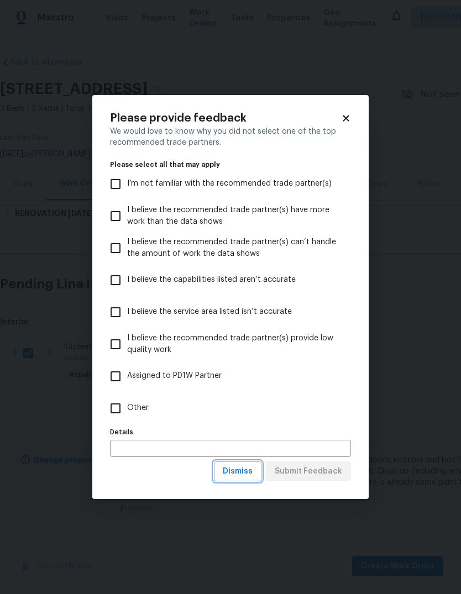
click at [251, 476] on span "Dismiss" at bounding box center [238, 471] width 30 height 14
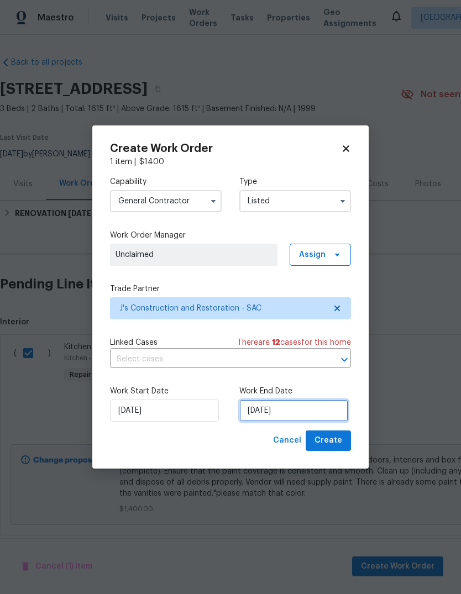
click at [300, 416] on input "[DATE]" at bounding box center [293, 410] width 109 height 22
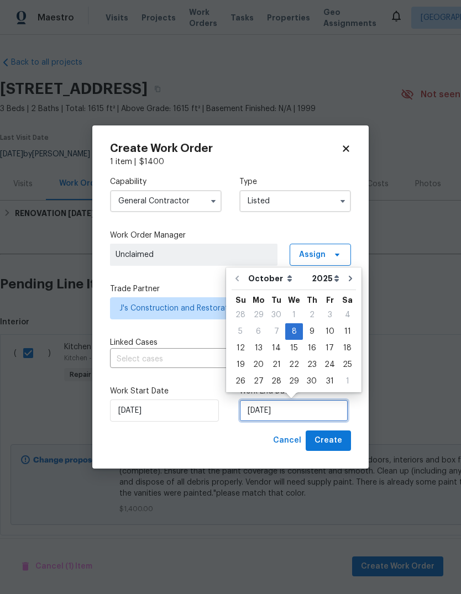
scroll to position [8, 0]
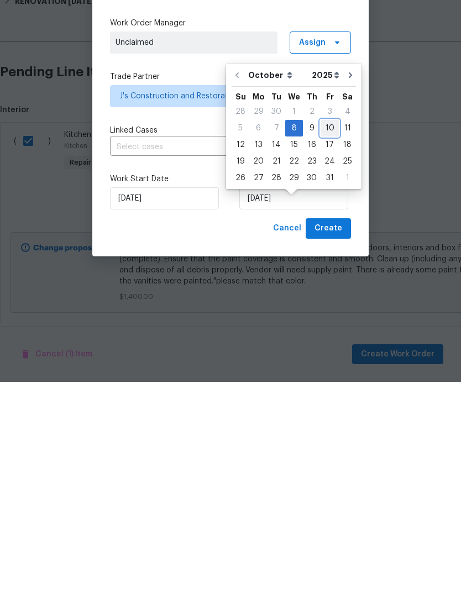
click at [332, 332] on div "10" at bounding box center [329, 339] width 18 height 15
type input "[DATE]"
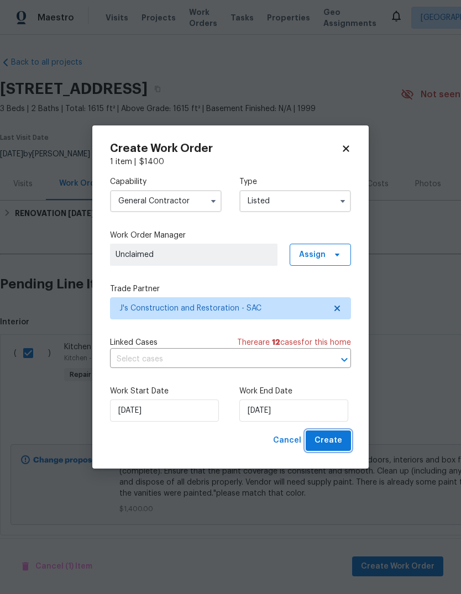
click at [339, 447] on span "Create" at bounding box center [328, 440] width 28 height 14
checkbox input "false"
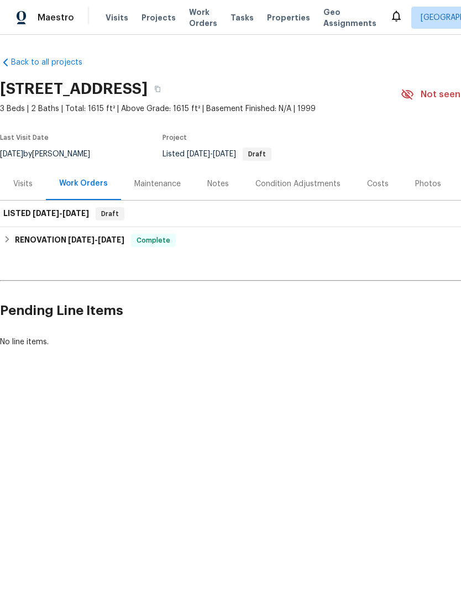
scroll to position [0, 0]
click at [23, 211] on h6 "LISTED 10/8/25 - 10/10/25" at bounding box center [46, 213] width 86 height 13
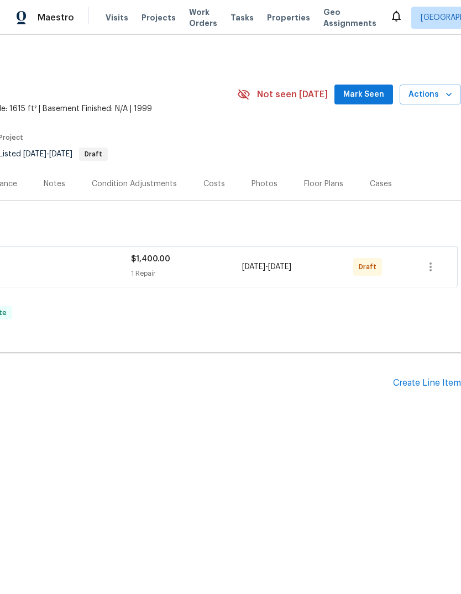
scroll to position [0, 163]
click at [426, 272] on icon "button" at bounding box center [430, 266] width 13 height 13
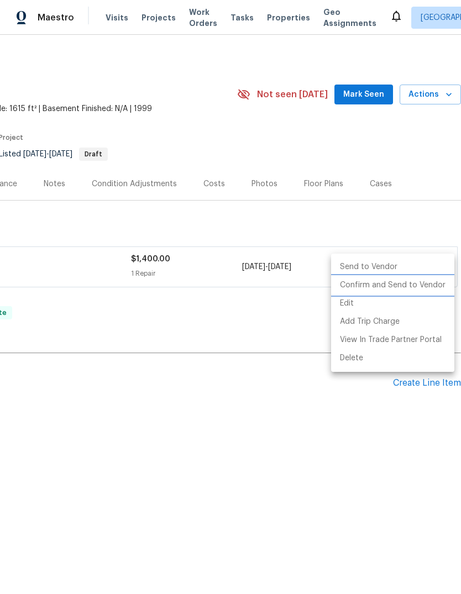
click at [407, 284] on li "Confirm and Send to Vendor" at bounding box center [392, 285] width 123 height 18
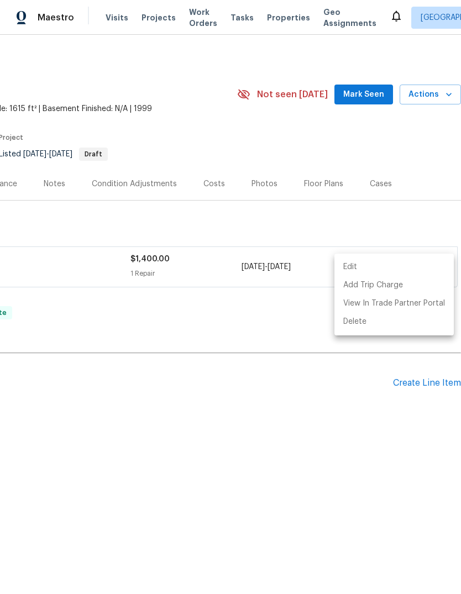
click at [326, 453] on div at bounding box center [230, 297] width 461 height 594
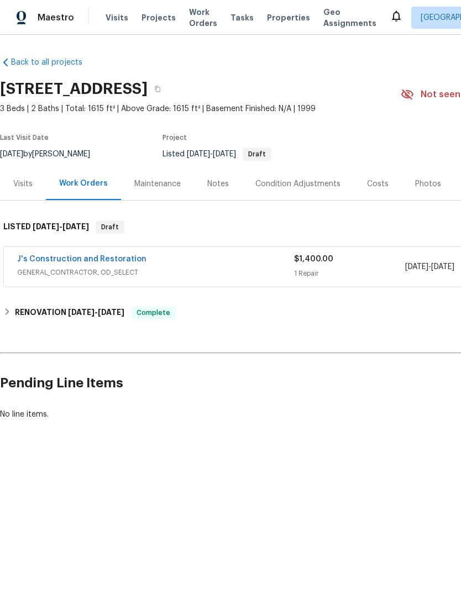
scroll to position [0, 0]
click at [79, 261] on link "J's Construction and Restoration" at bounding box center [81, 259] width 129 height 8
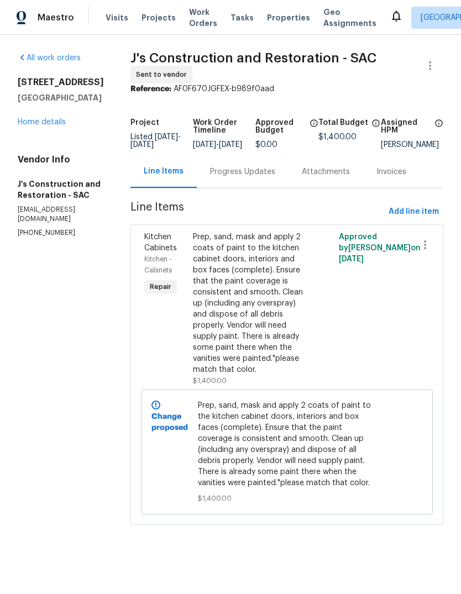
click at [273, 339] on div "Prep, sand, mask and apply 2 coats of paint to the kitchen cabinet doors, inter…" at bounding box center [250, 303] width 115 height 144
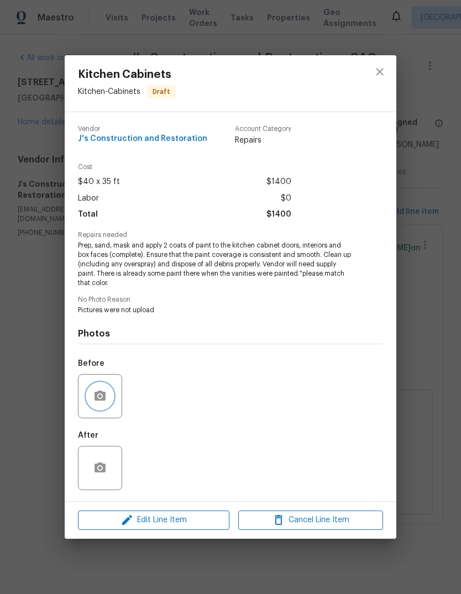
click at [109, 406] on button "button" at bounding box center [100, 396] width 27 height 27
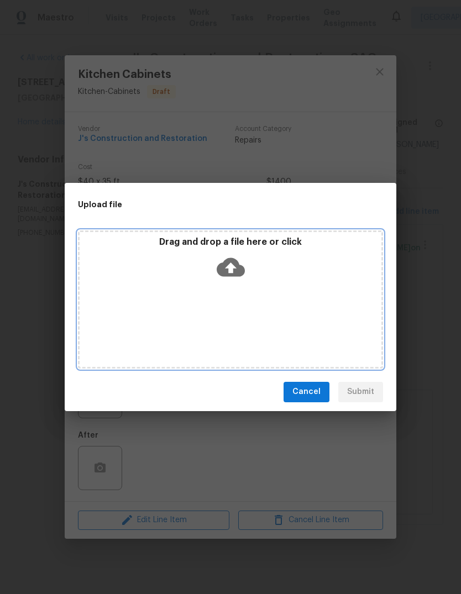
click at [234, 271] on icon at bounding box center [230, 266] width 28 height 19
